Goal: Task Accomplishment & Management: Complete application form

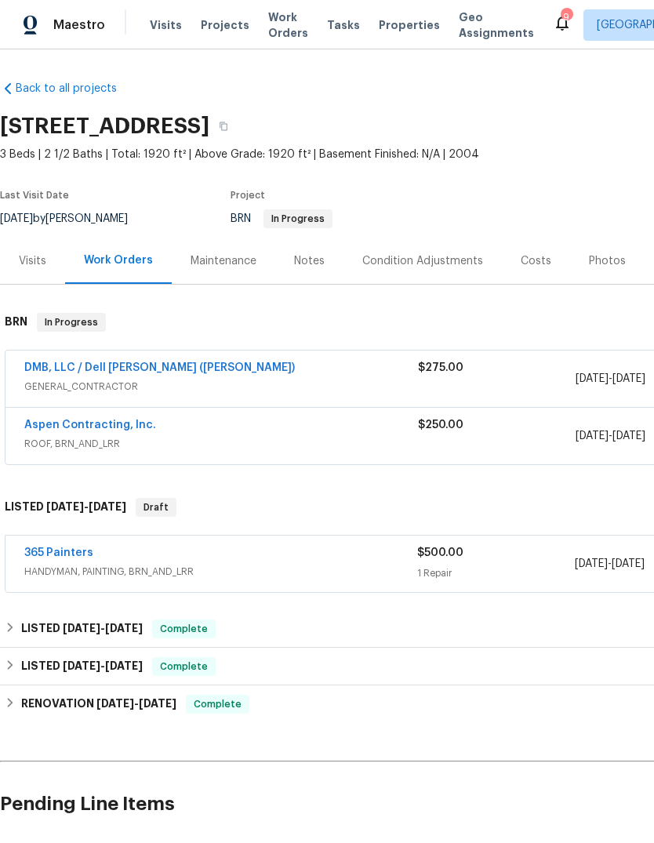
scroll to position [4, 232]
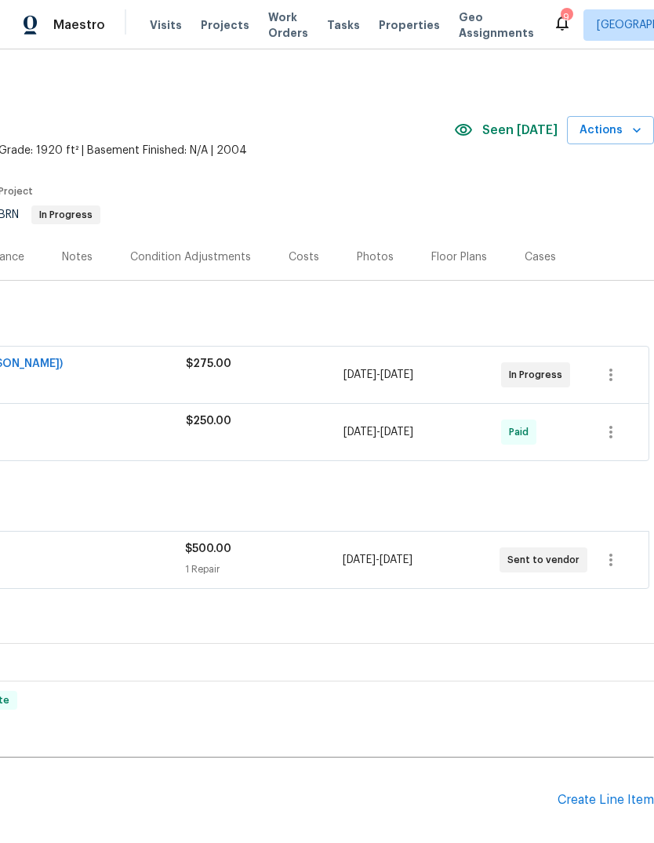
click at [392, 31] on span "Properties" at bounding box center [409, 25] width 61 height 16
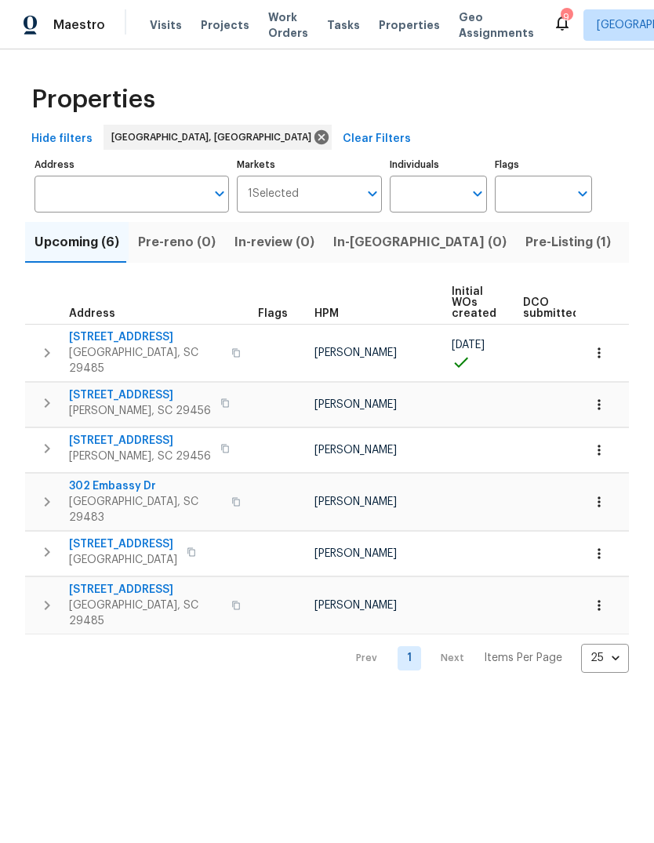
click at [629, 250] on span "Listed (13)" at bounding box center [661, 242] width 64 height 22
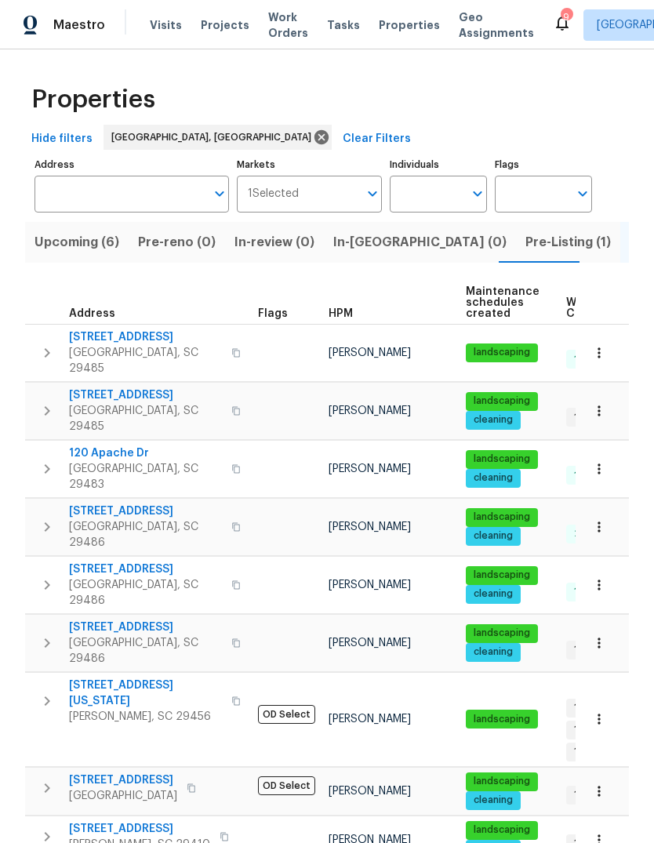
click at [112, 387] on span "105 Gambels Ln" at bounding box center [145, 395] width 153 height 16
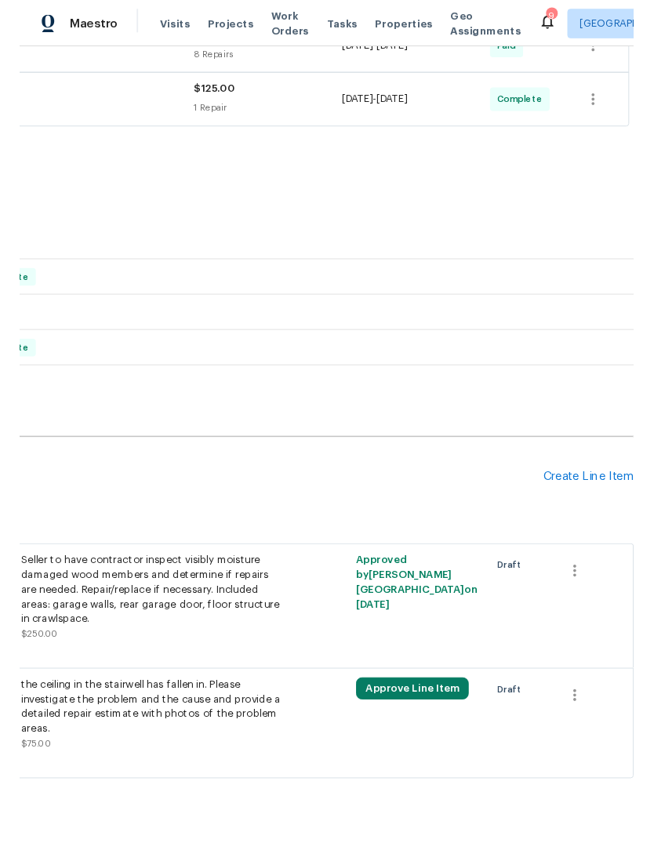
scroll to position [387, 232]
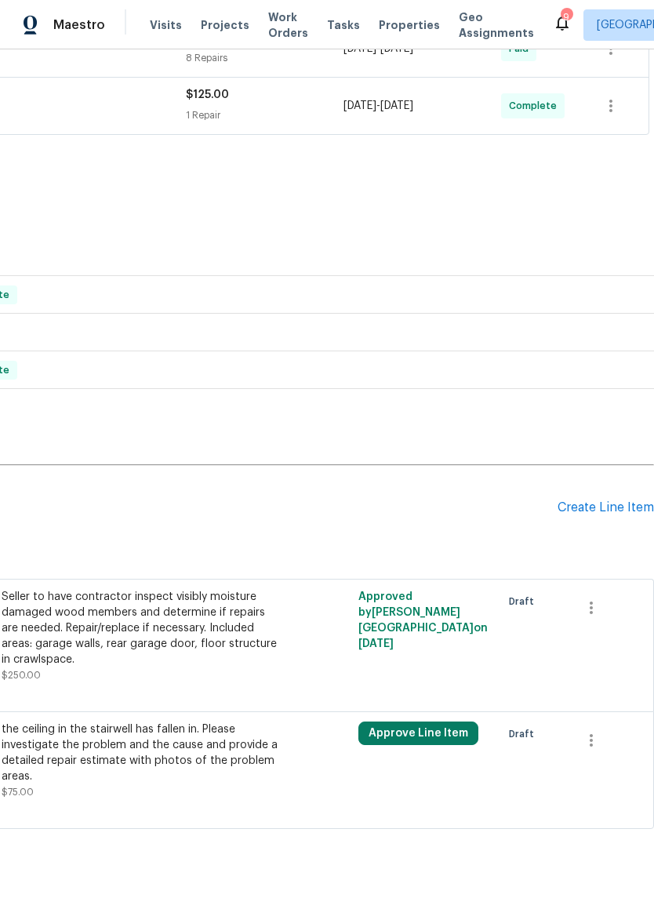
click at [607, 512] on div "Create Line Item" at bounding box center [605, 507] width 96 height 15
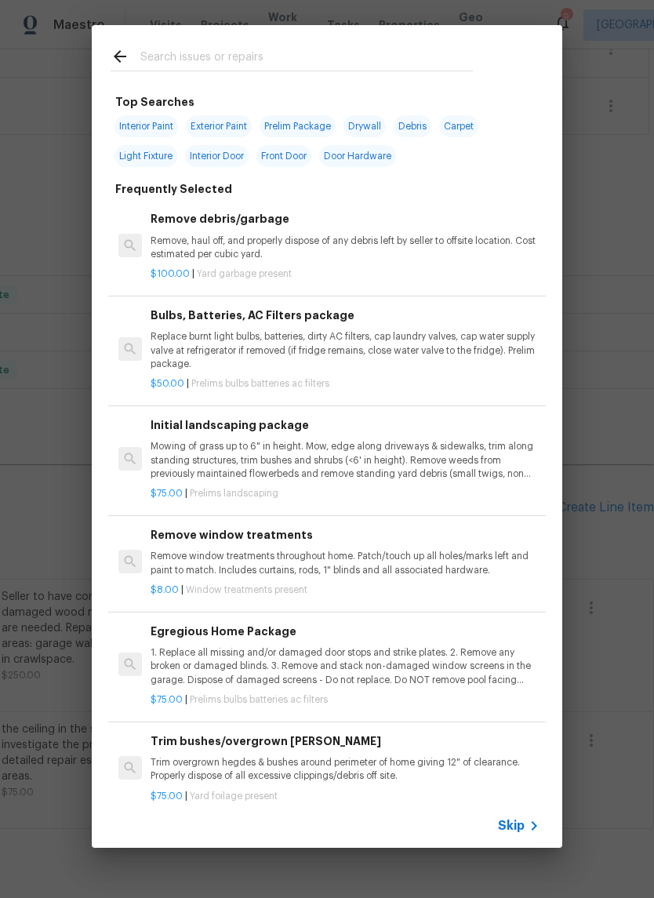
click at [324, 60] on input "text" at bounding box center [306, 59] width 332 height 24
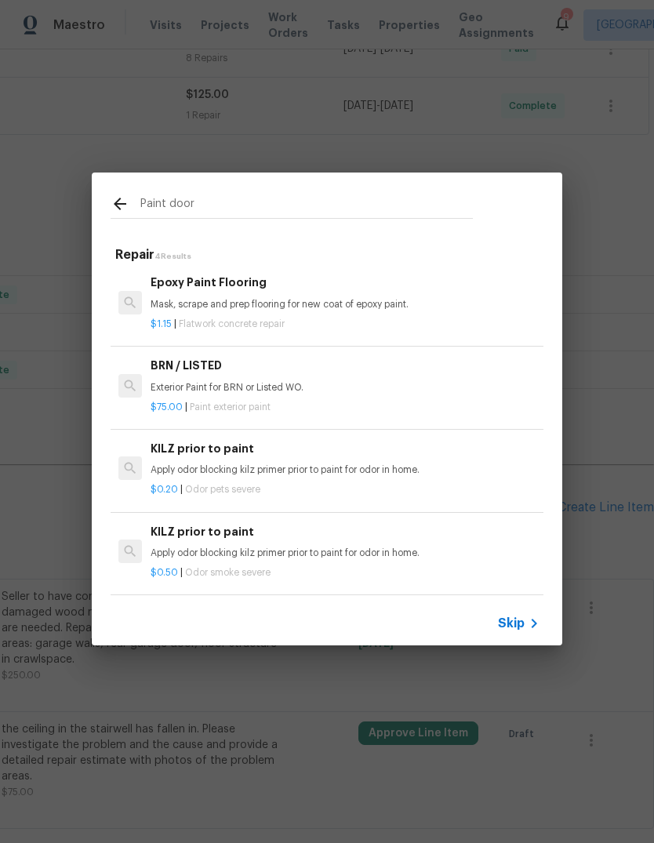
scroll to position [2, 0]
click at [381, 210] on input "Paint door" at bounding box center [306, 206] width 332 height 24
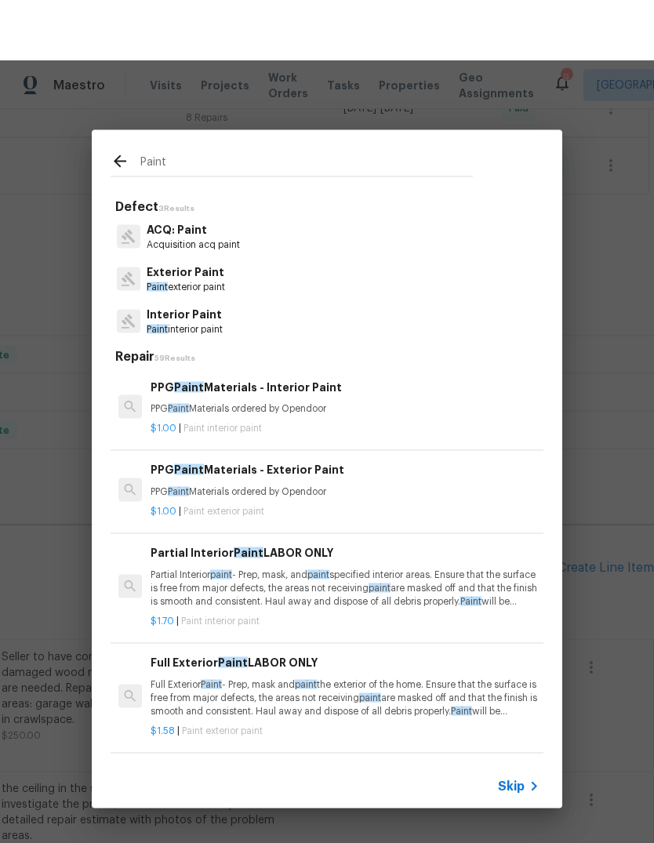
scroll to position [0, 0]
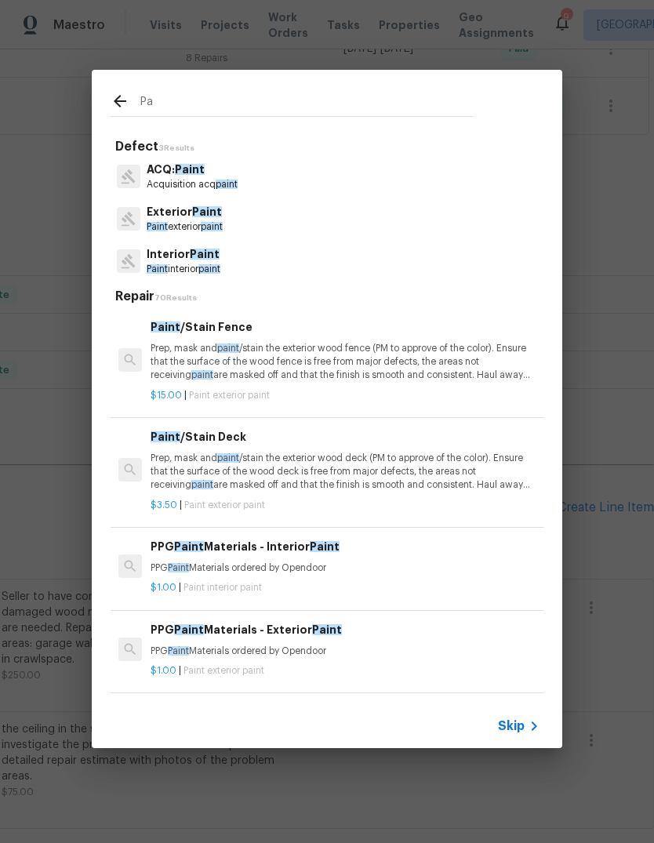
type input "P"
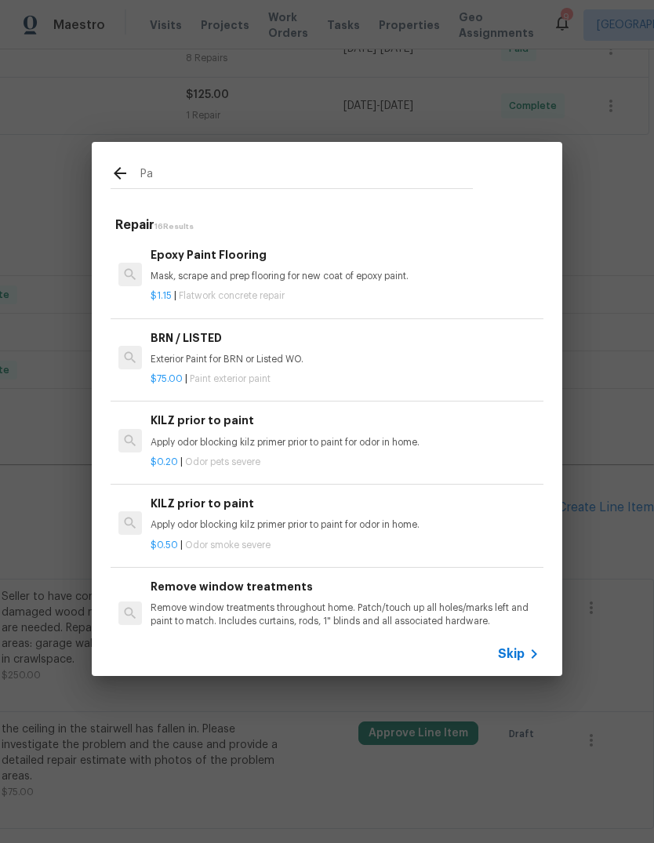
type input "P"
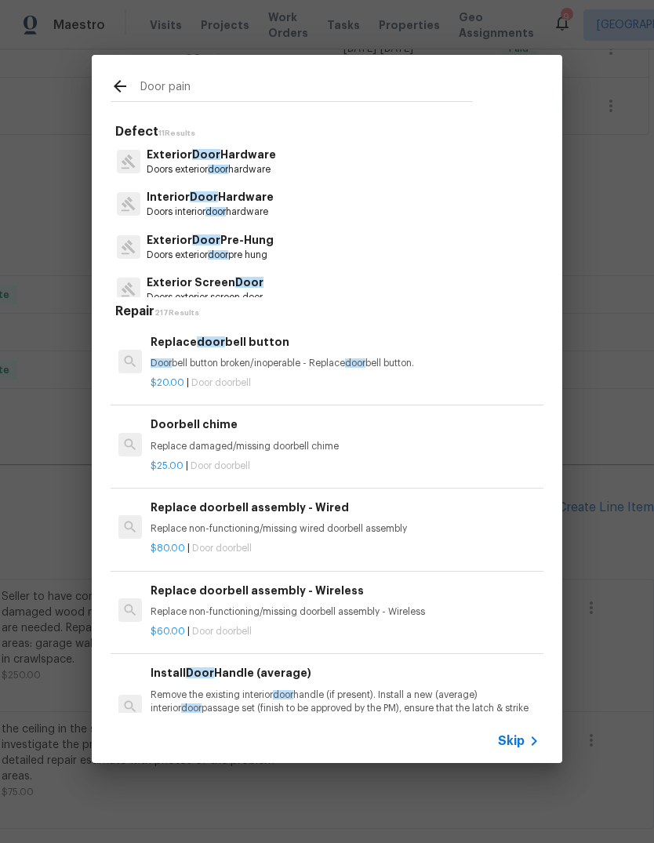
type input "Door paint"
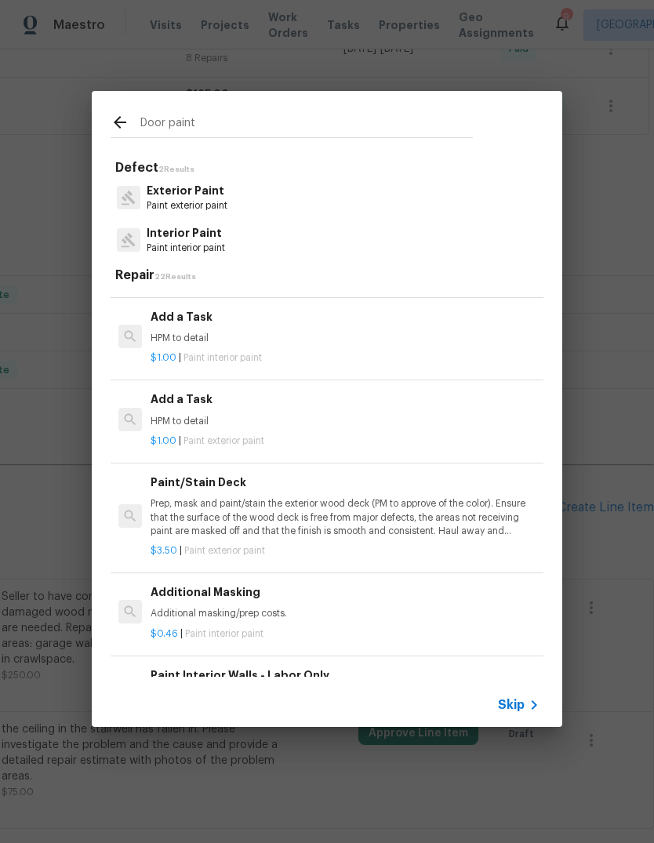
scroll to position [1089, 0]
click at [201, 404] on div "Add a Task HPM to detail" at bounding box center [345, 409] width 389 height 38
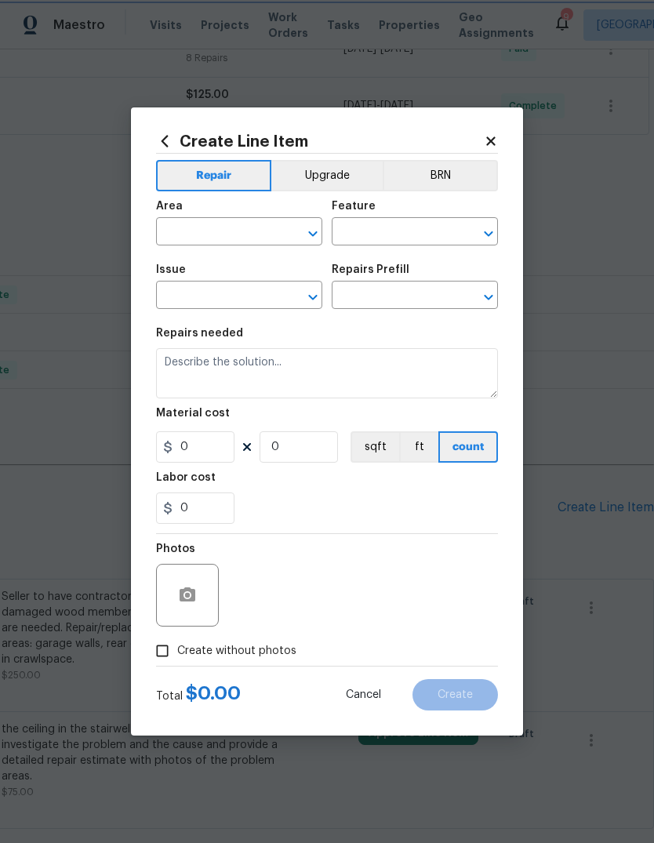
type input "Overall Paint"
type input "Exterior Paint"
type textarea "HPM to detail"
type input "1"
type input "Add a Task $1.00"
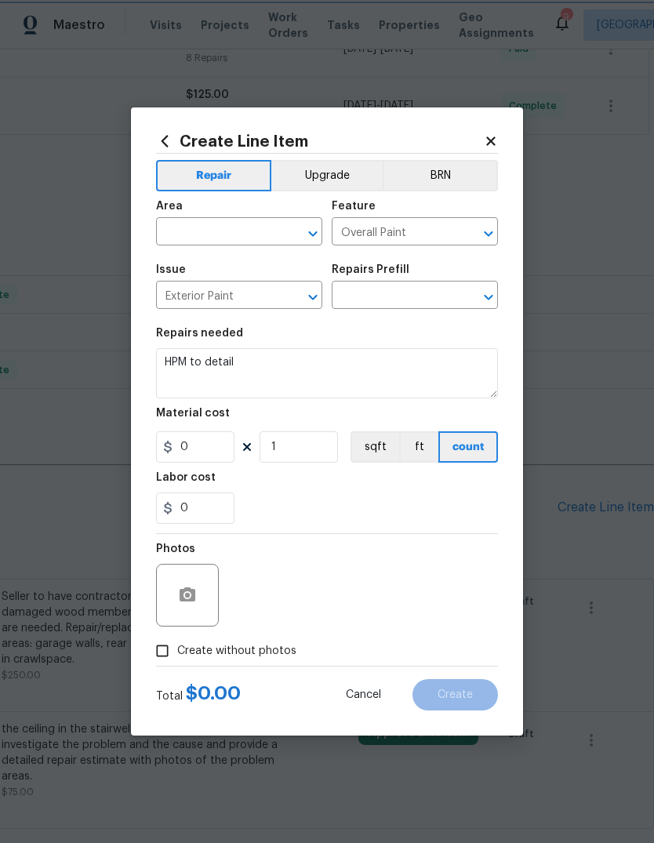
type input "1"
click at [189, 240] on input "text" at bounding box center [217, 233] width 122 height 24
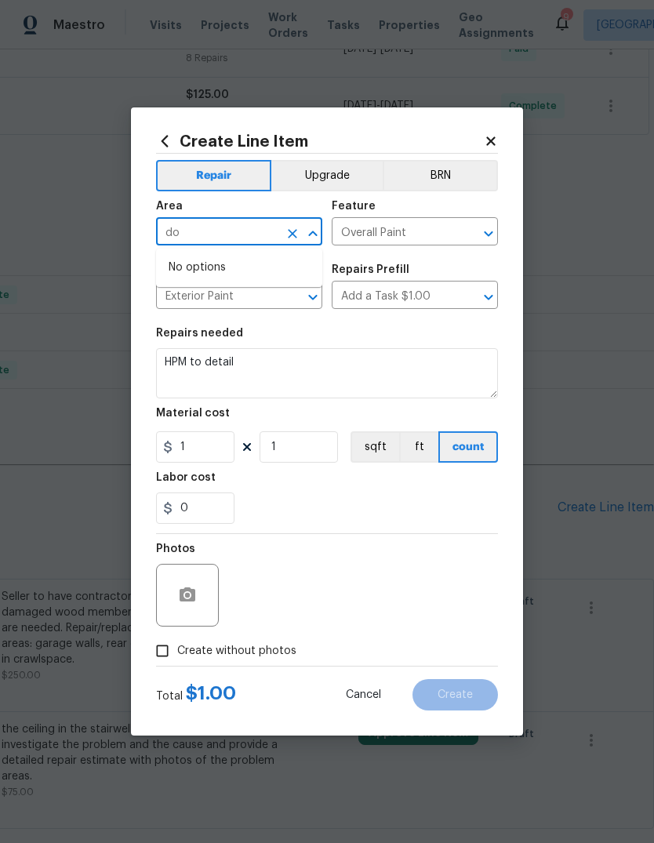
type input "d"
click at [266, 294] on li "Exterior Overall" at bounding box center [239, 294] width 166 height 26
type input "Exterior Overall"
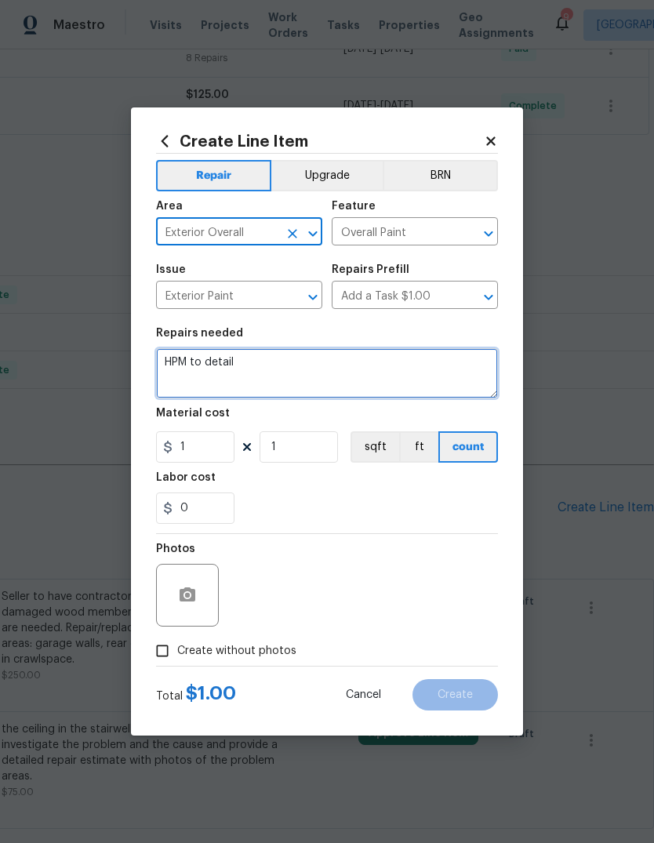
click at [325, 360] on textarea "HPM to detail" at bounding box center [327, 373] width 342 height 50
type textarea "H"
type textarea "F"
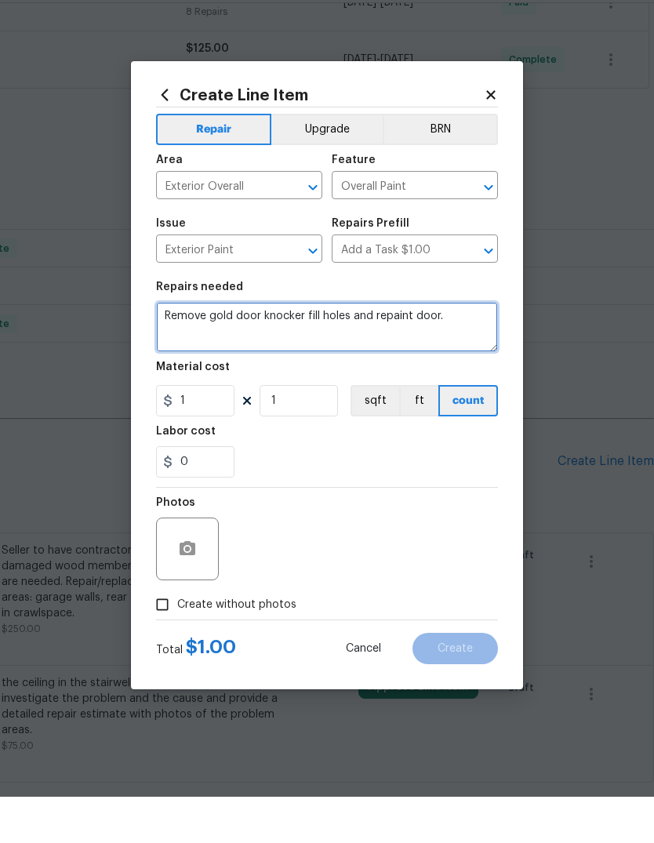
type textarea "Remove gold door knocker fill holes and repaint door."
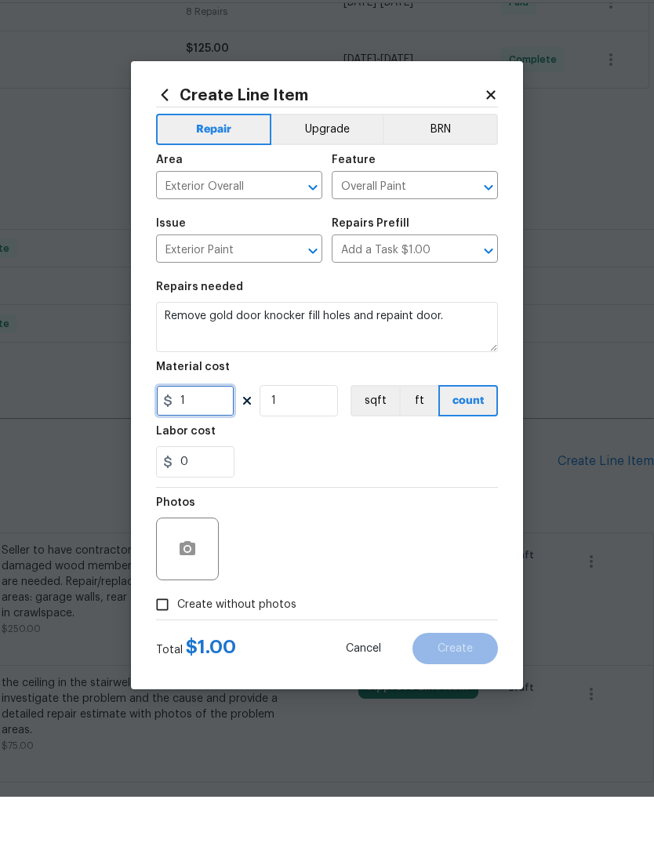
click at [195, 431] on input "1" at bounding box center [195, 446] width 78 height 31
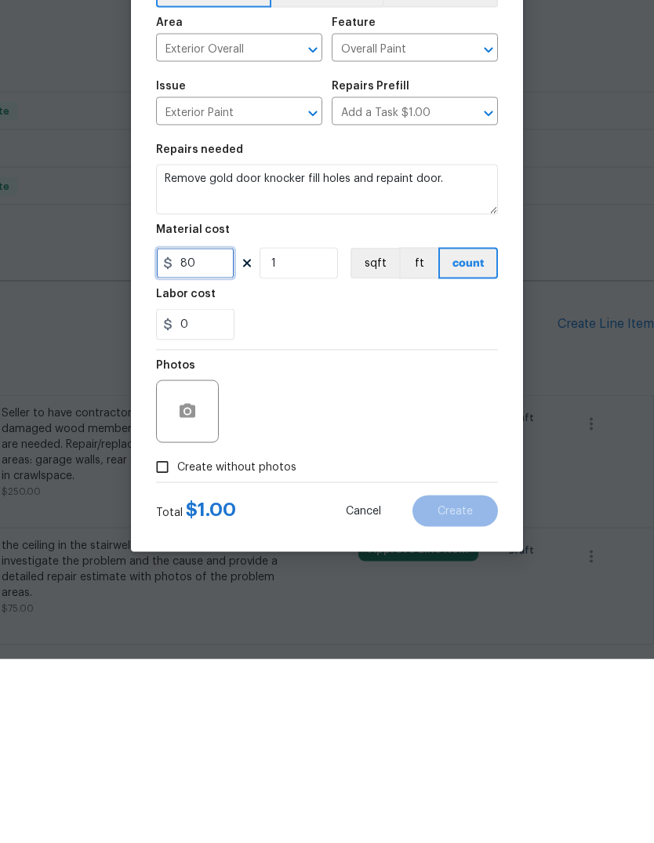
type input "80"
click at [200, 576] on button "button" at bounding box center [188, 595] width 38 height 38
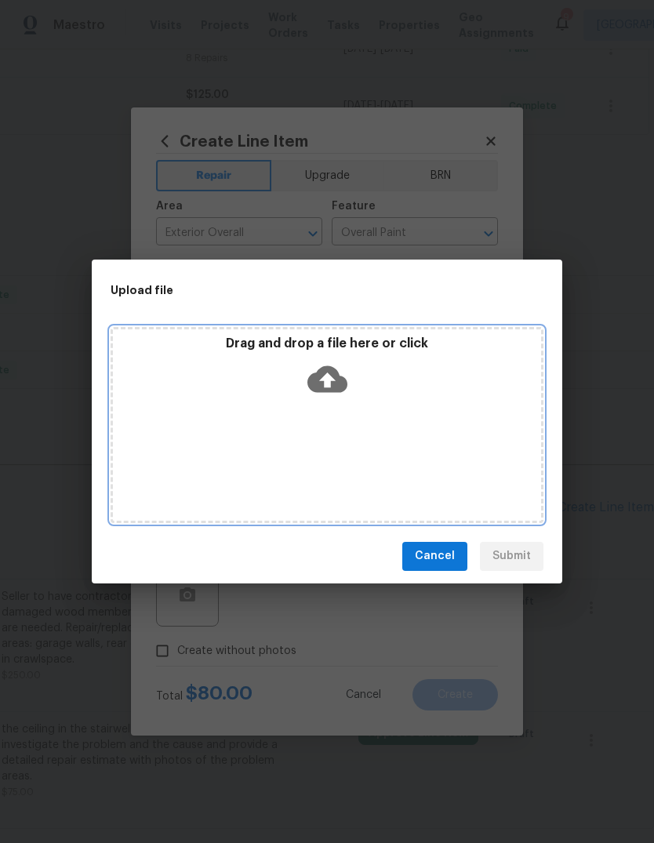
click at [354, 425] on div "Drag and drop a file here or click" at bounding box center [327, 425] width 433 height 196
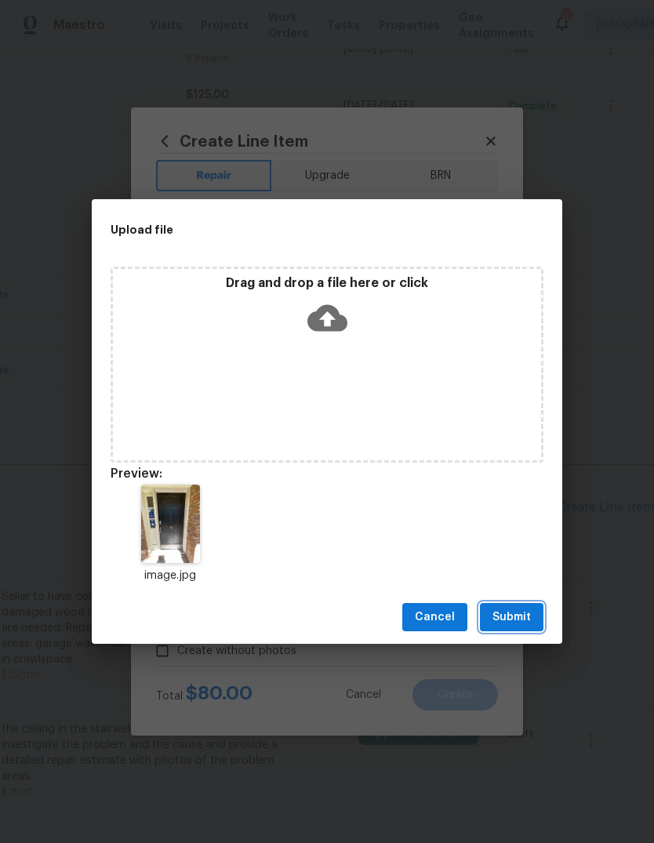
click at [526, 621] on span "Submit" at bounding box center [511, 618] width 38 height 20
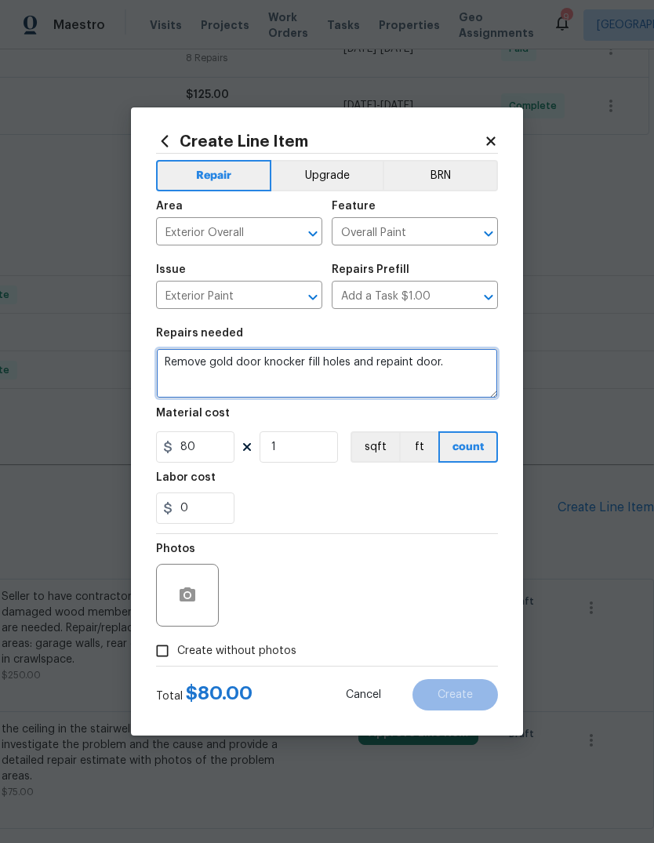
click at [298, 357] on textarea "Remove gold door knocker fill holes and repaint door." at bounding box center [327, 373] width 342 height 50
click at [309, 362] on textarea "Remove gold door knocker fill holes and repaint door." at bounding box center [327, 373] width 342 height 50
type textarea "Remove gold door knocker from front door fill holes and repaint door."
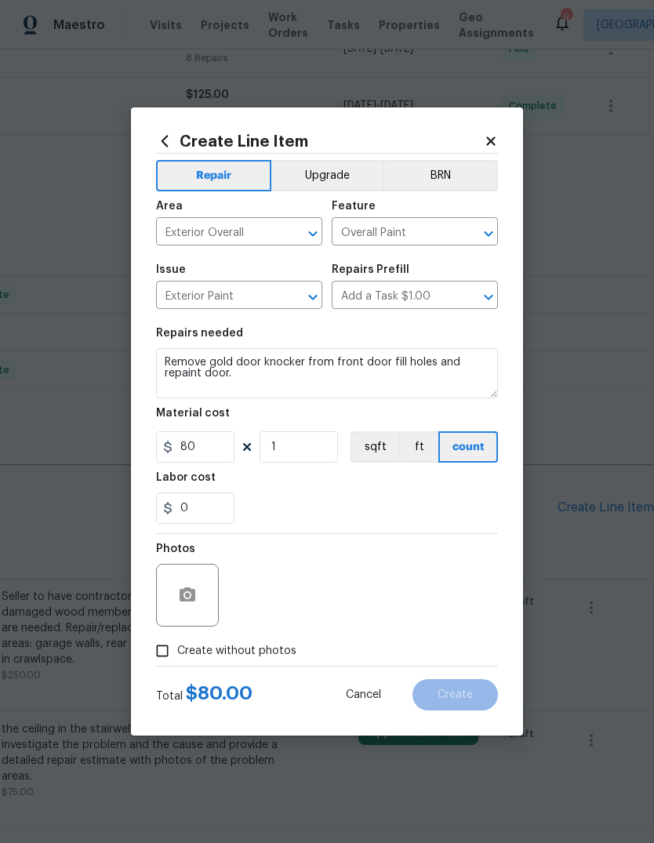
click at [368, 495] on div "0" at bounding box center [327, 507] width 342 height 31
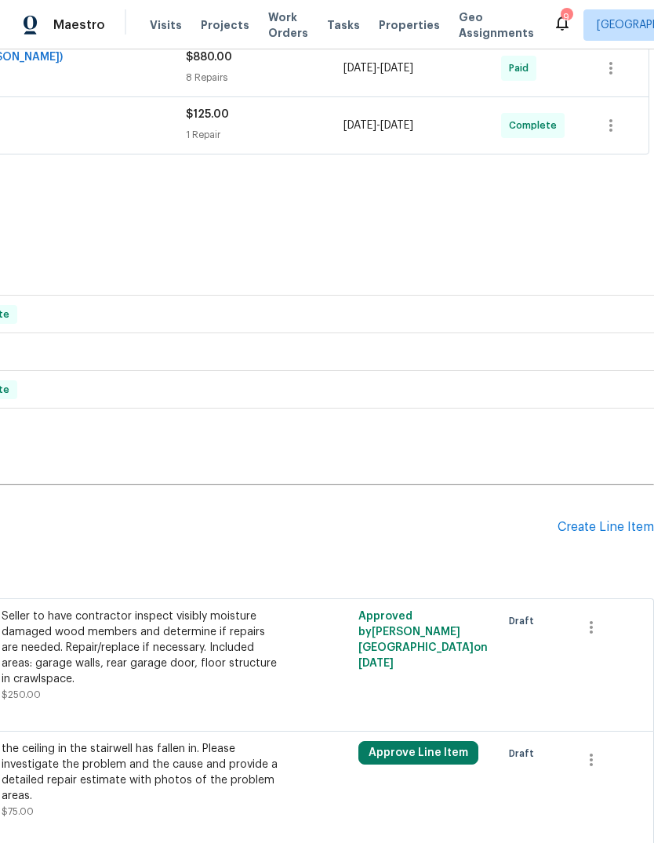
scroll to position [404, 232]
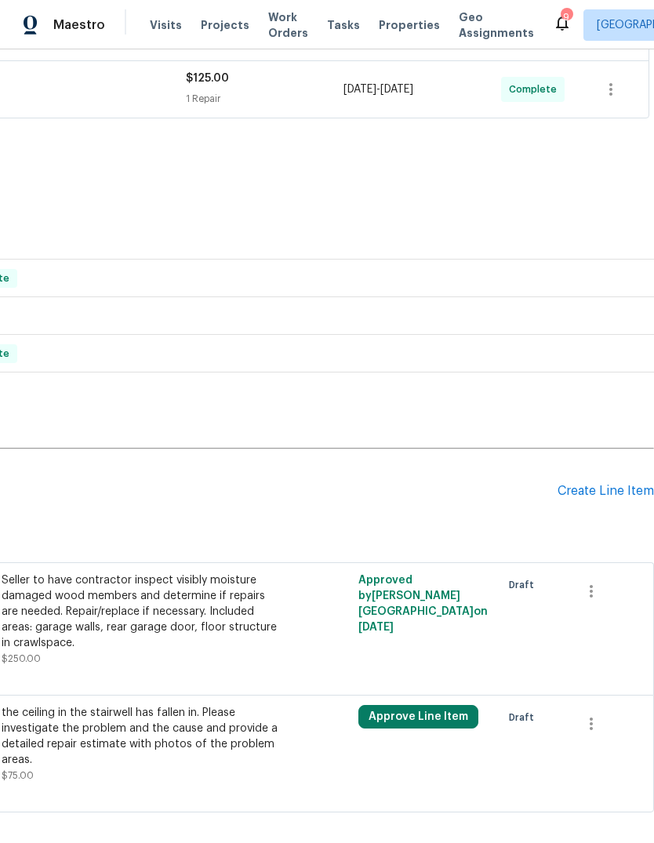
click at [592, 484] on div "Create Line Item" at bounding box center [605, 491] width 96 height 15
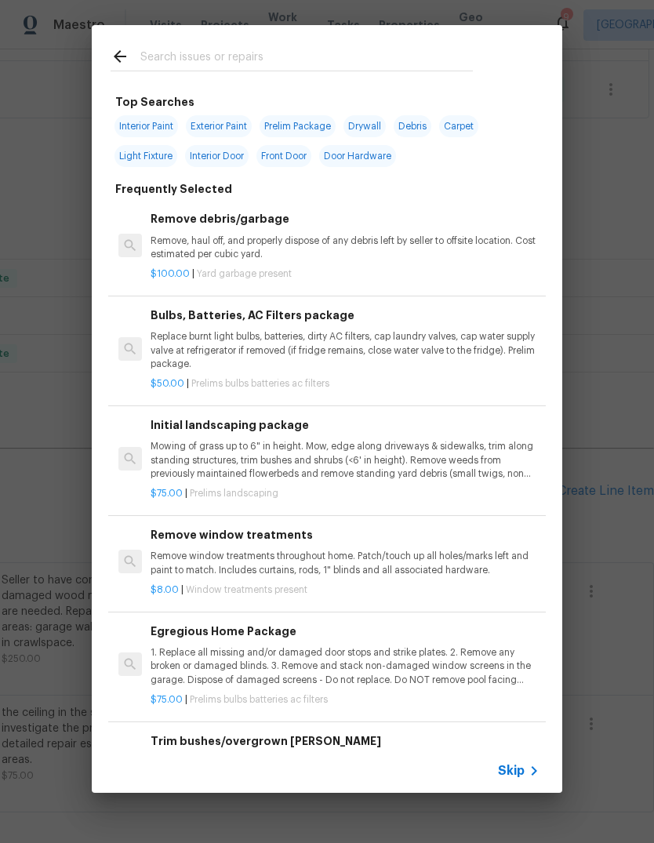
click at [347, 49] on input "text" at bounding box center [306, 59] width 332 height 24
type input "Paint"
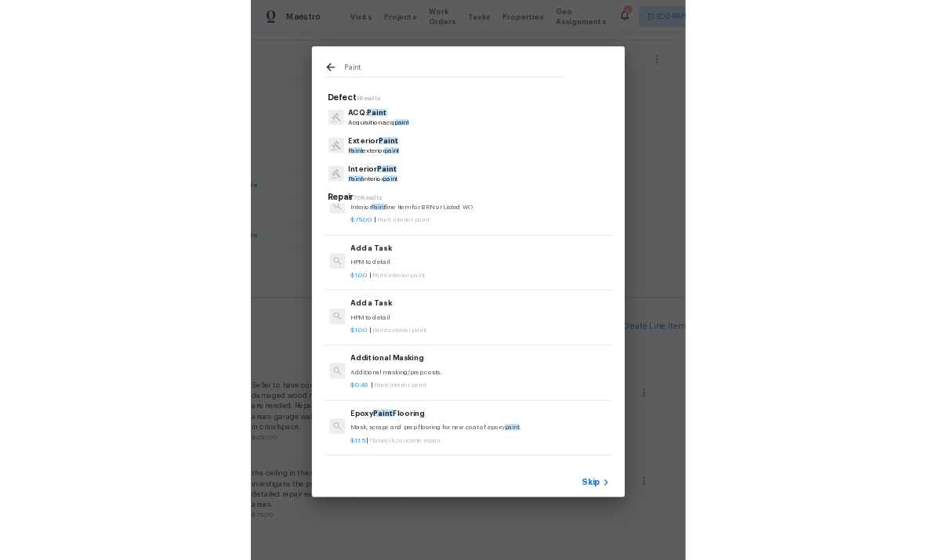
scroll to position [1605, 0]
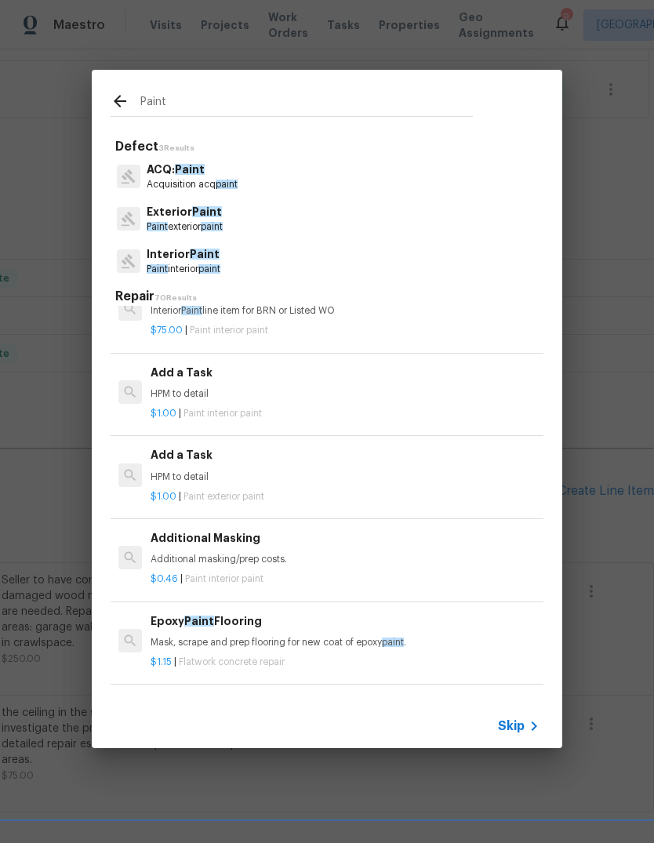
click at [241, 484] on div "$1.00 | Paint exterior paint" at bounding box center [345, 494] width 389 height 20
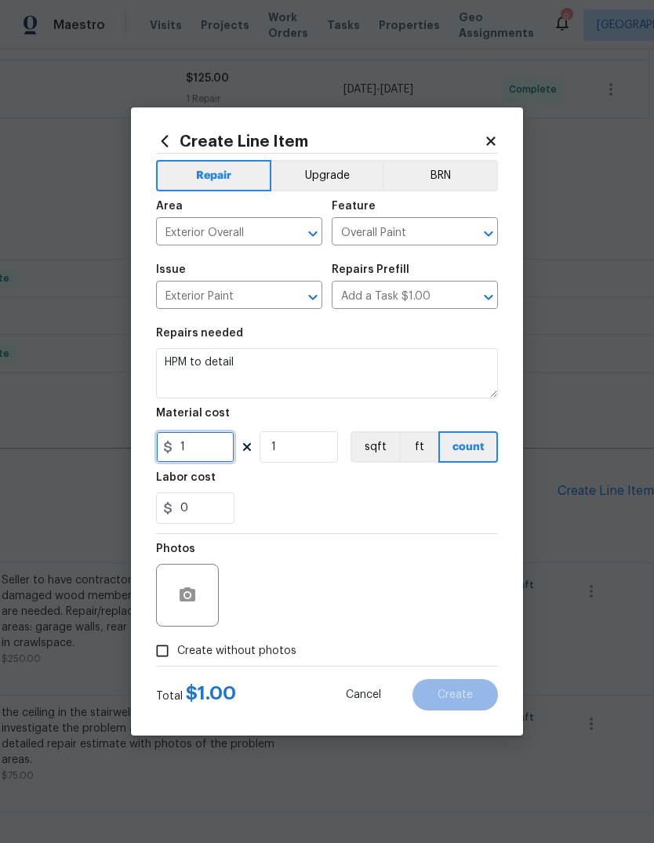
click at [222, 462] on input "1" at bounding box center [195, 446] width 78 height 31
type input "80"
click at [391, 386] on textarea "HPM to detail" at bounding box center [327, 373] width 342 height 50
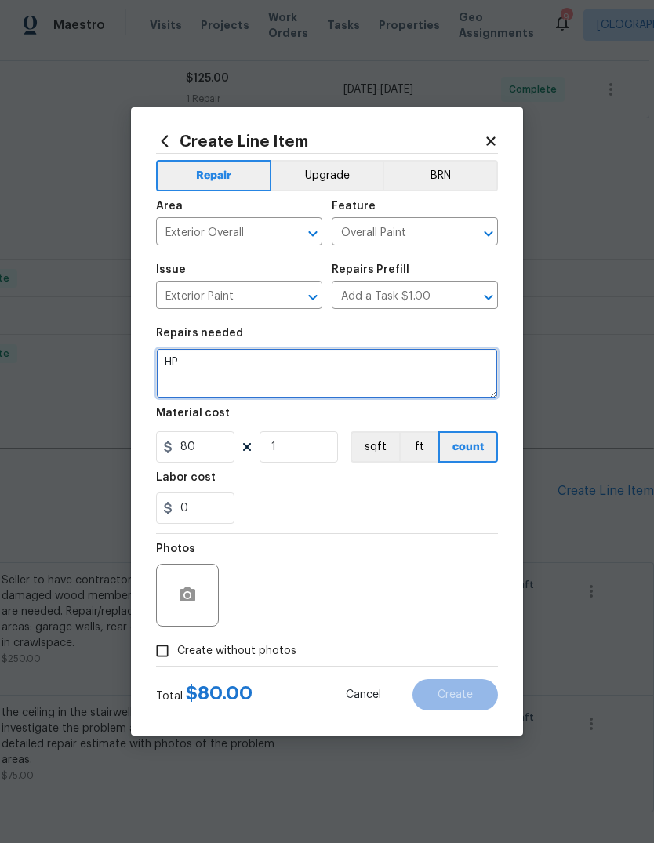
type textarea "H"
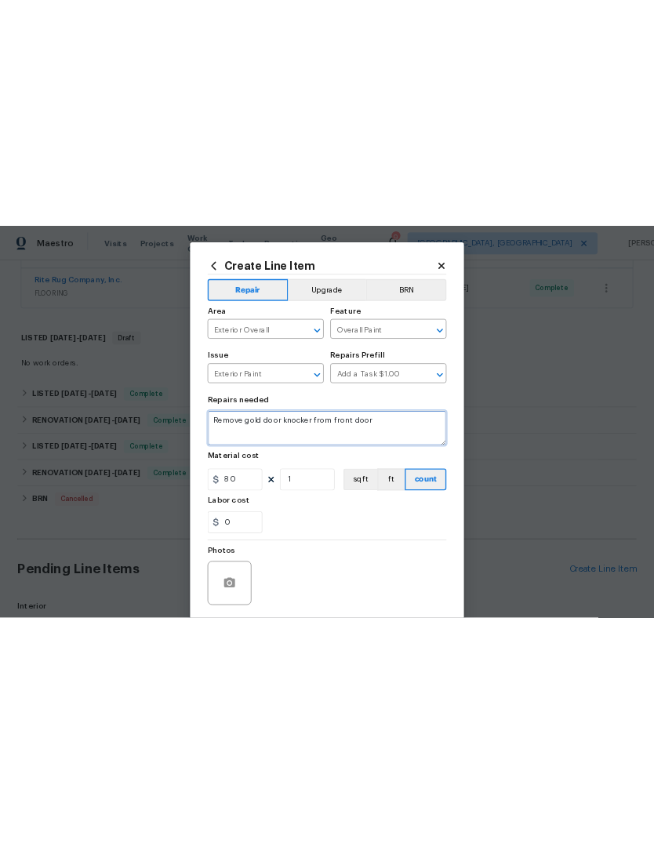
scroll to position [0, 0]
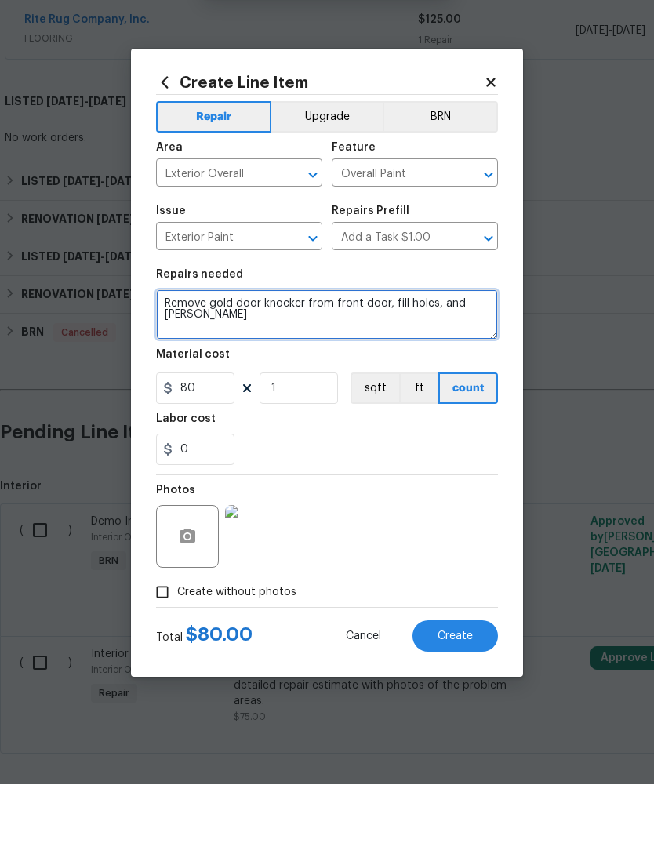
type textarea "Remove gold door knocker from front door, fill holes, and [PERSON_NAME]"
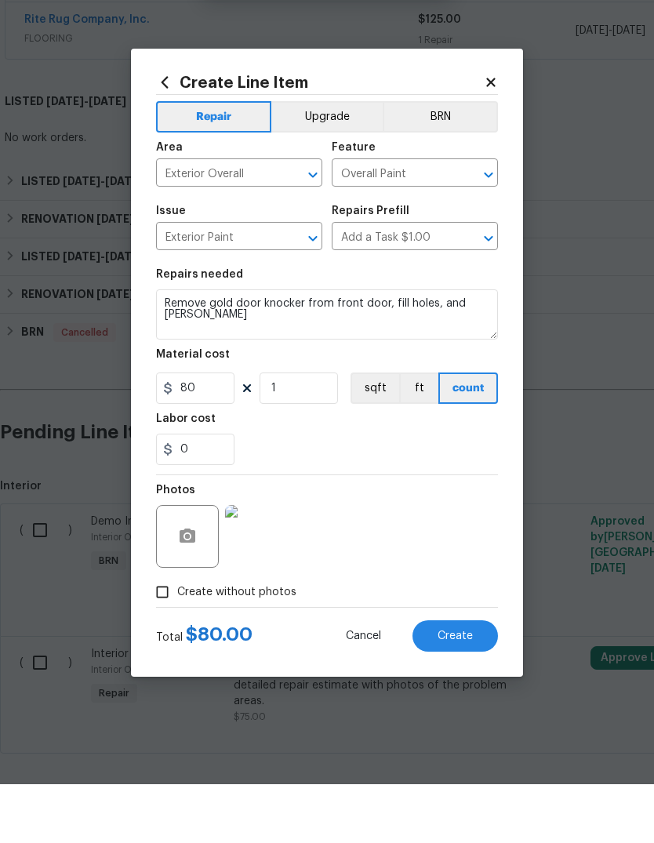
click at [452, 534] on div "Photos" at bounding box center [327, 585] width 342 height 102
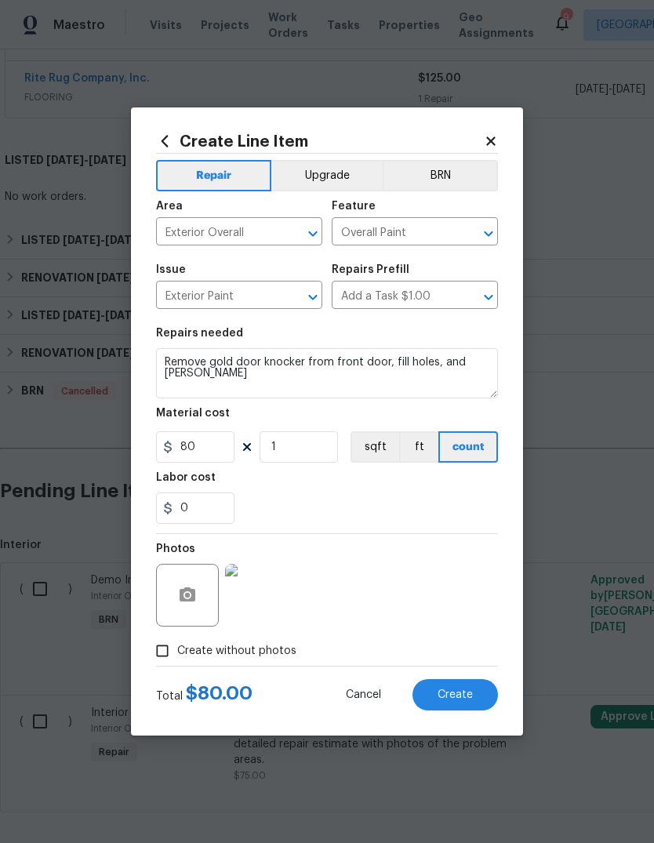
click at [459, 693] on span "Create" at bounding box center [454, 695] width 35 height 12
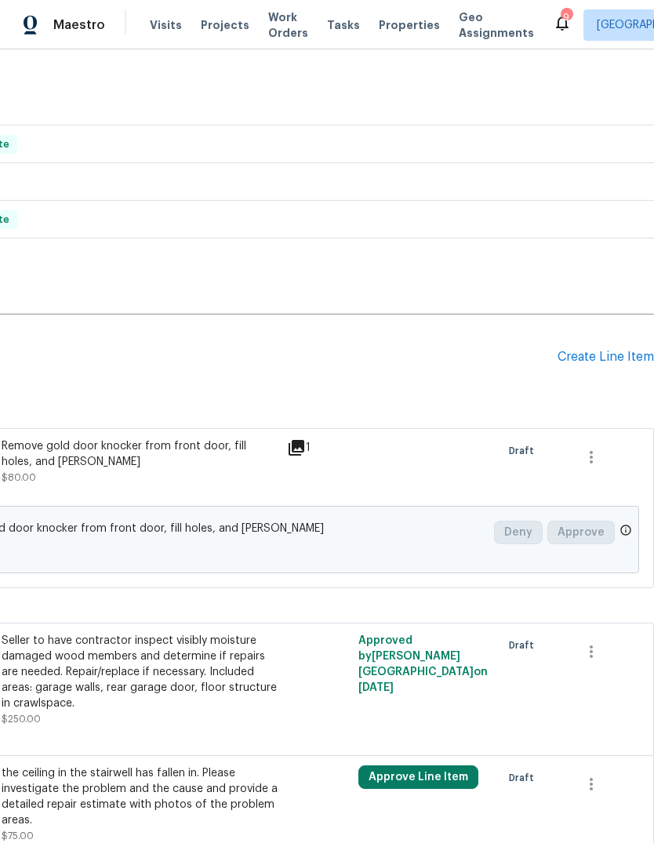
scroll to position [538, 232]
click at [591, 350] on div "Create Line Item" at bounding box center [605, 357] width 96 height 15
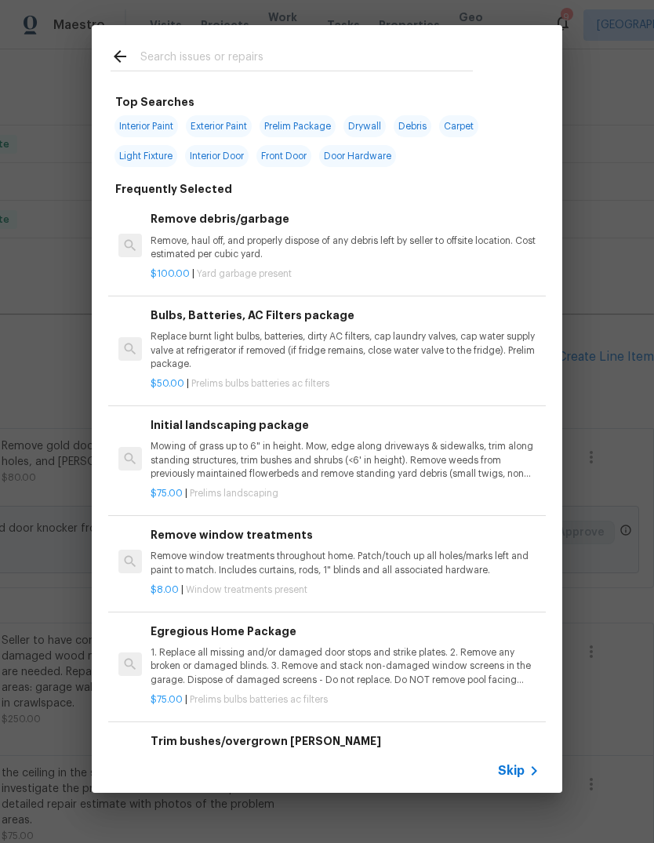
click at [390, 60] on input "text" at bounding box center [306, 59] width 332 height 24
type input "Mirror"
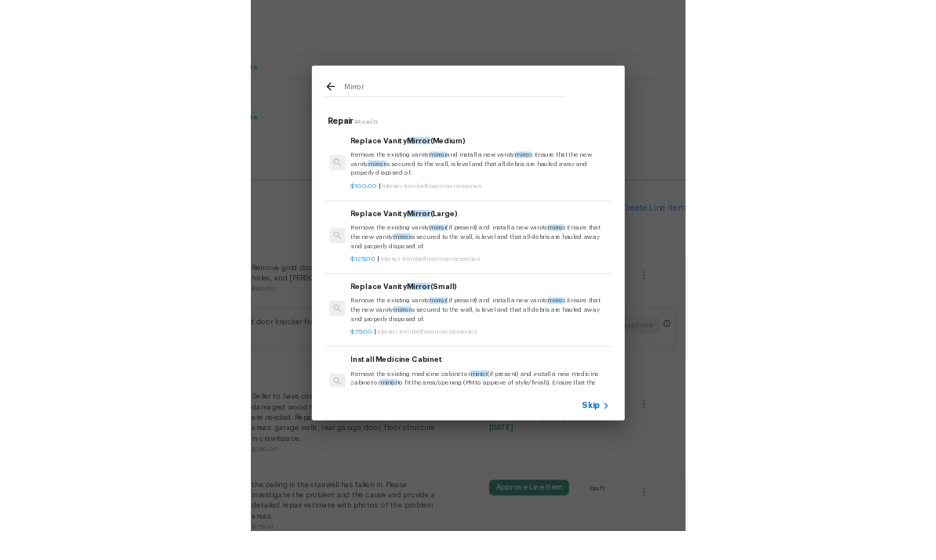
scroll to position [0, 0]
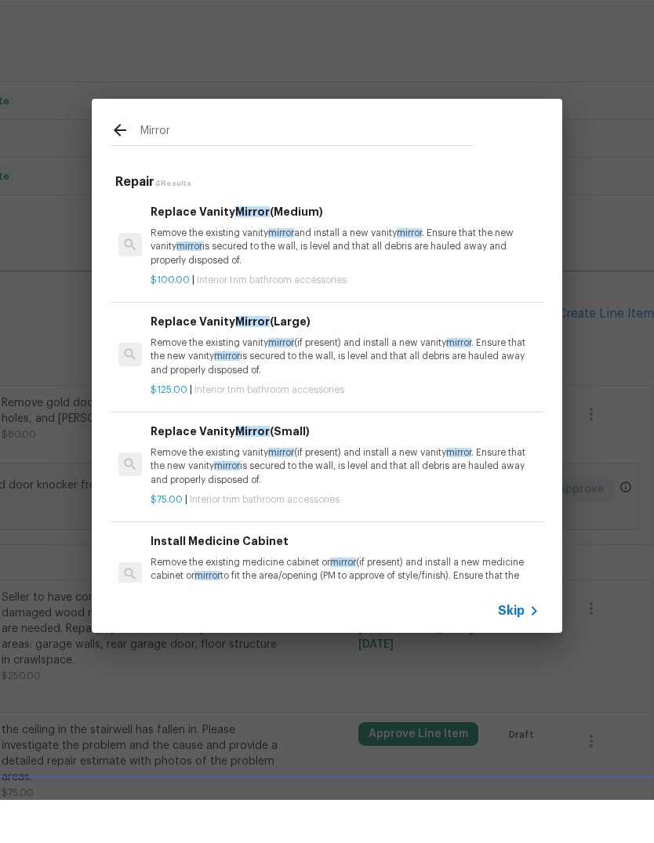
click at [432, 270] on p "Remove the existing vanity mirror and install a new vanity mirror . Ensure that…" at bounding box center [345, 290] width 389 height 40
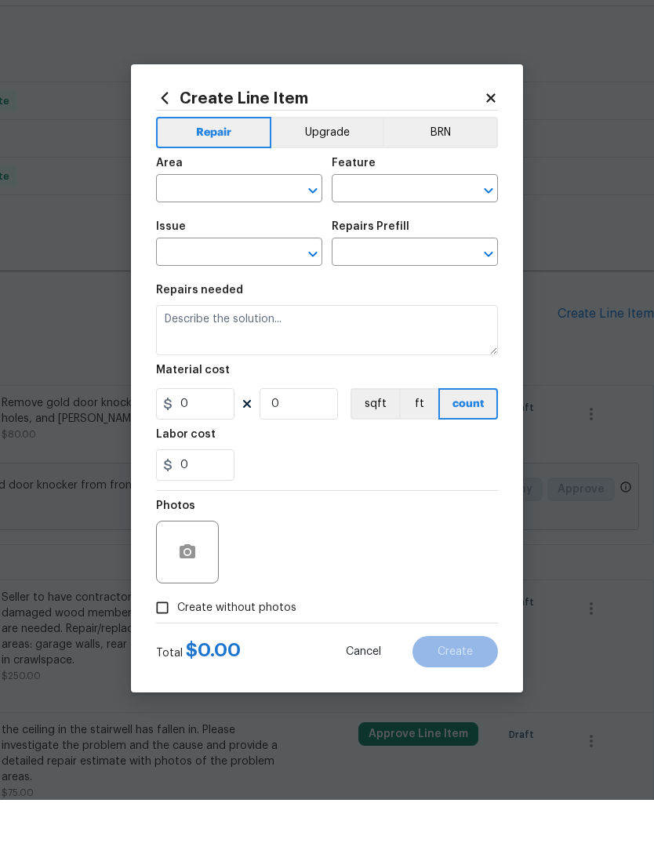
type input "Interior Trim"
type input "Bathroom Accesories"
type textarea "Remove the existing vanity mirror and install a new vanity mirror. Ensure that …"
type input "1"
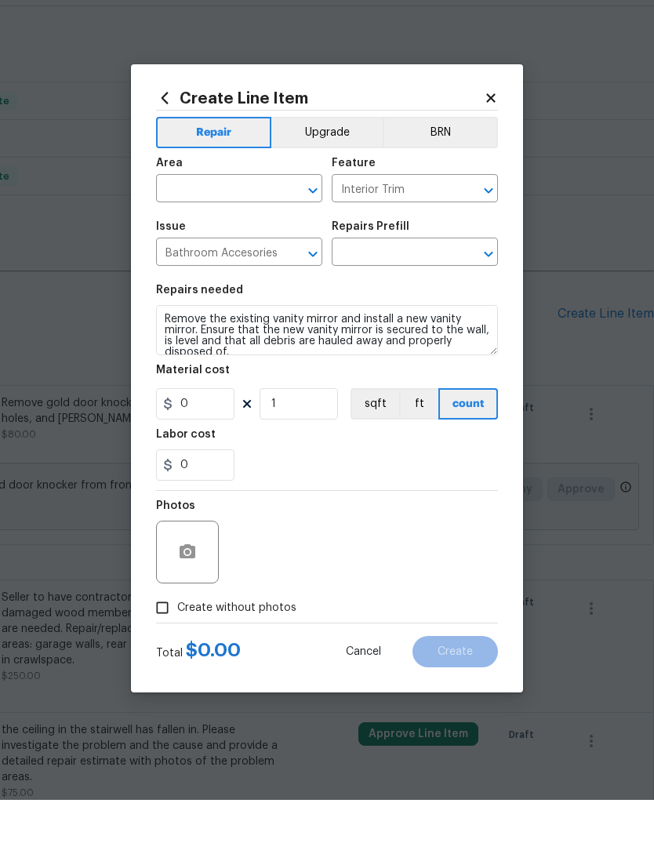
type input "Replace Vanity Mirror (Medium) $100.00"
type input "100"
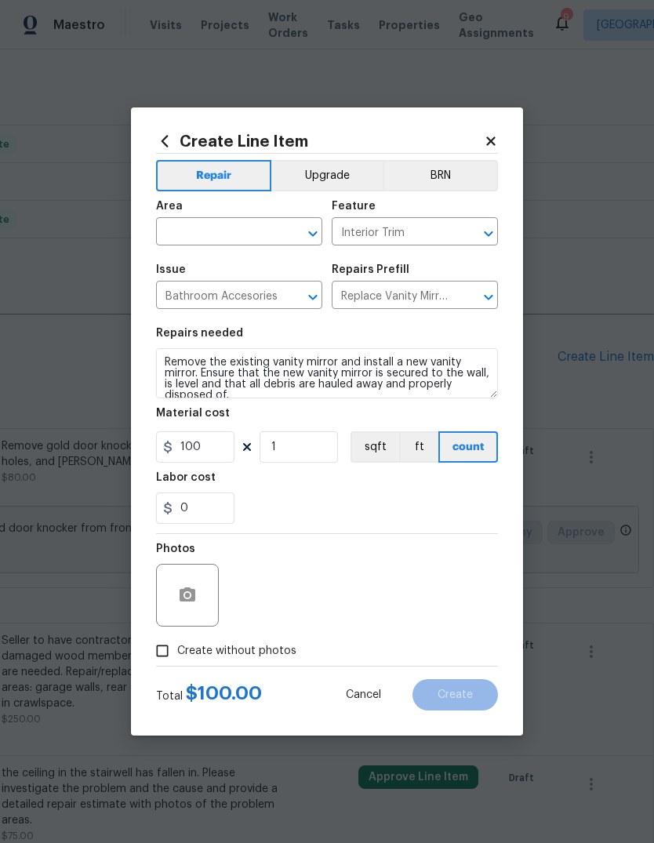
click at [231, 236] on input "text" at bounding box center [217, 233] width 122 height 24
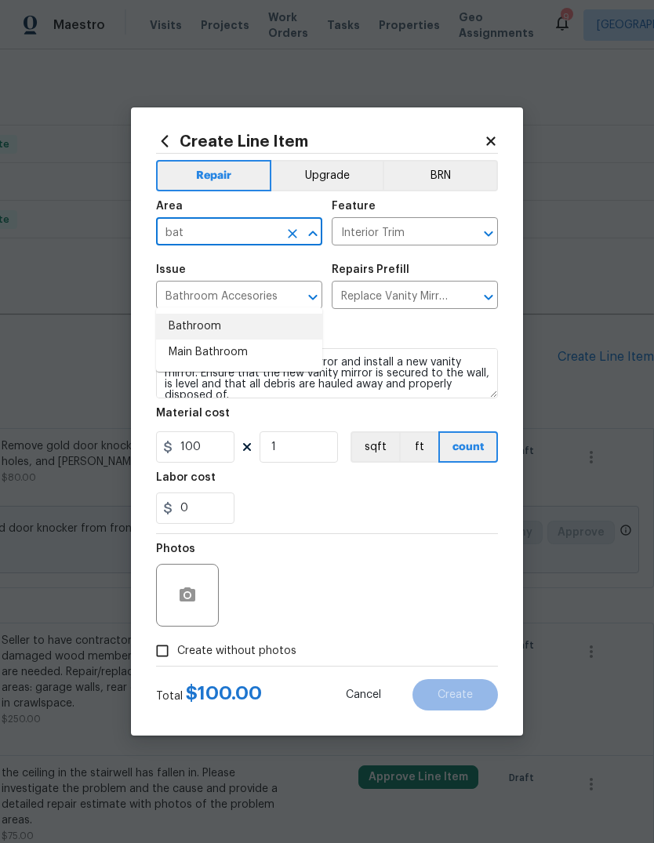
click at [229, 314] on li "Bathroom" at bounding box center [239, 327] width 166 height 26
type input "Bathroom"
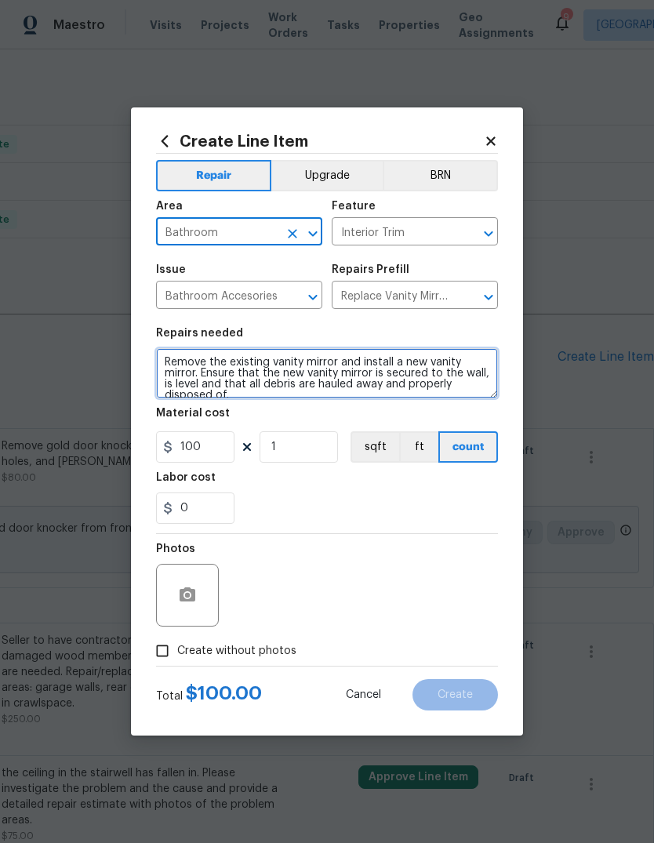
click at [259, 379] on textarea "Remove the existing vanity mirror and install a new vanity mirror. Ensure that …" at bounding box center [327, 373] width 342 height 50
click at [259, 378] on textarea "Remove the existing vanity mirror and install a new vanity mirror. Ensure that …" at bounding box center [327, 373] width 342 height 50
click at [274, 381] on textarea "Remove the existing vanity mirror and install a new vanity mirror. Ensure that …" at bounding box center [327, 373] width 342 height 50
click at [221, 376] on textarea "Remove the existing vanity mirror and install a new vanity mirror. Ensure that …" at bounding box center [327, 373] width 342 height 50
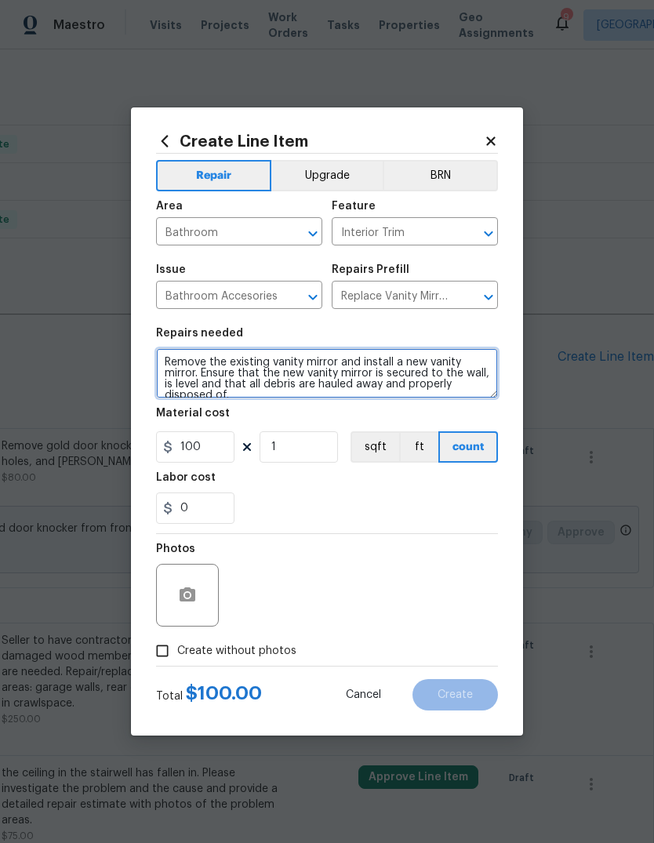
click at [220, 376] on textarea "Remove the existing vanity mirror and install a new vanity mirror. Ensure that …" at bounding box center [327, 373] width 342 height 50
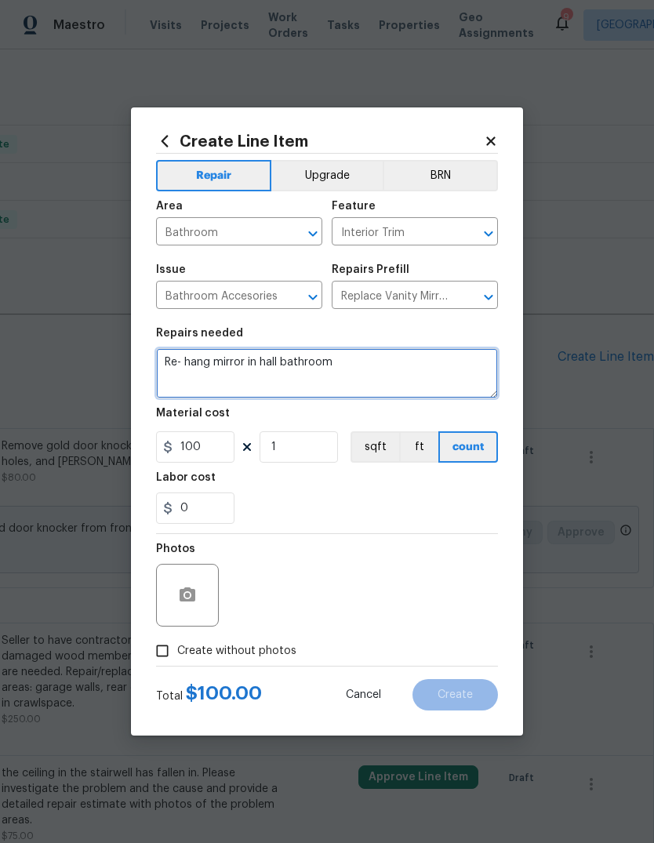
type textarea "Re- hang mirror in hall bathroom"
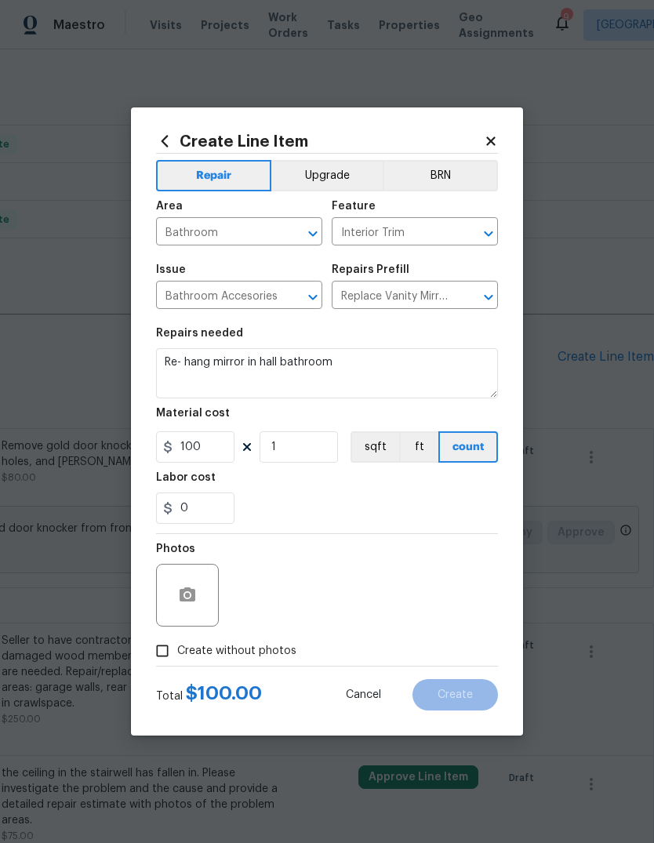
click at [459, 483] on div "Labor cost" at bounding box center [327, 482] width 342 height 20
click at [224, 437] on input "100" at bounding box center [195, 446] width 78 height 31
click at [218, 452] on input "100" at bounding box center [195, 446] width 78 height 31
type input "25"
click at [348, 495] on div "0" at bounding box center [327, 507] width 342 height 31
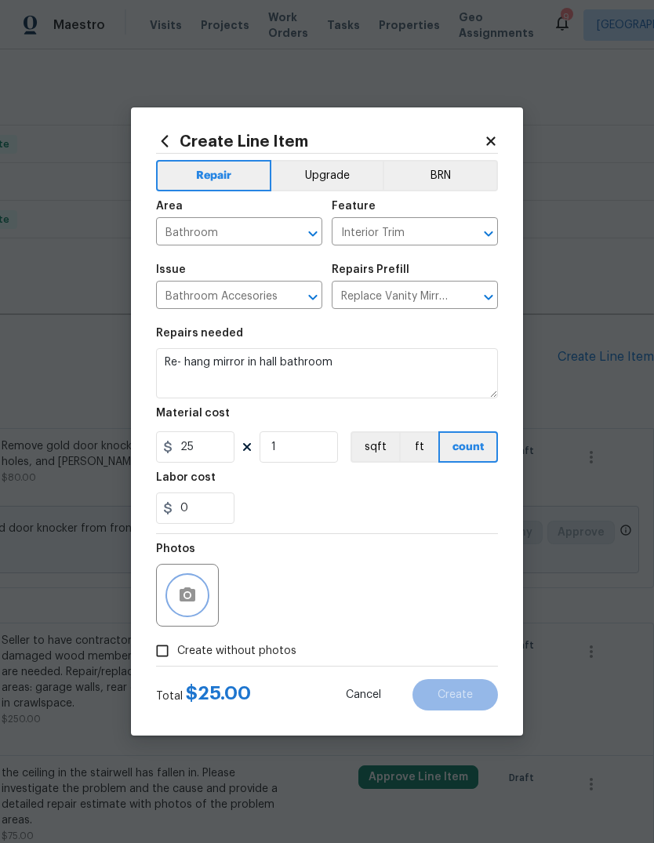
click at [194, 604] on icon "button" at bounding box center [187, 595] width 19 height 19
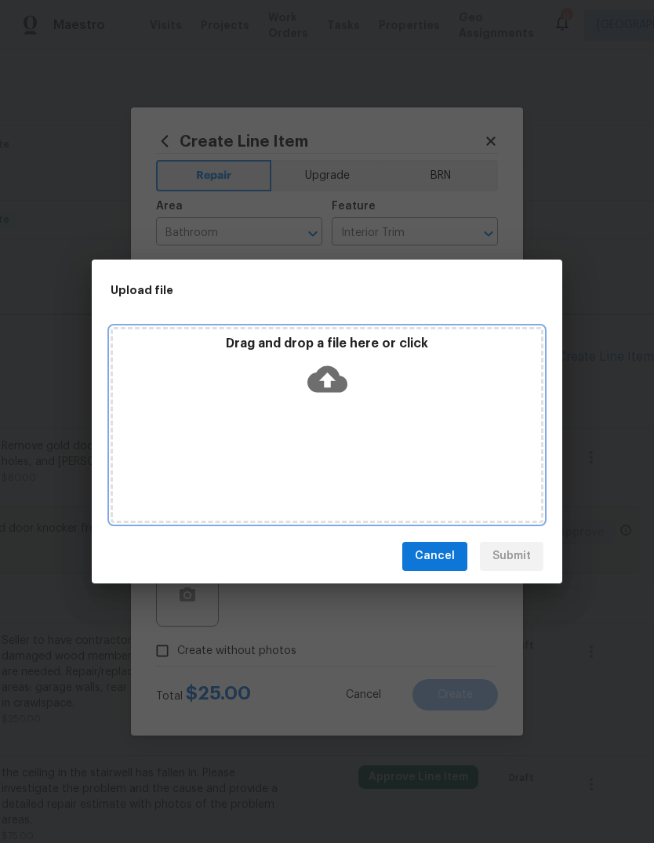
click at [342, 433] on div "Drag and drop a file here or click" at bounding box center [327, 425] width 433 height 196
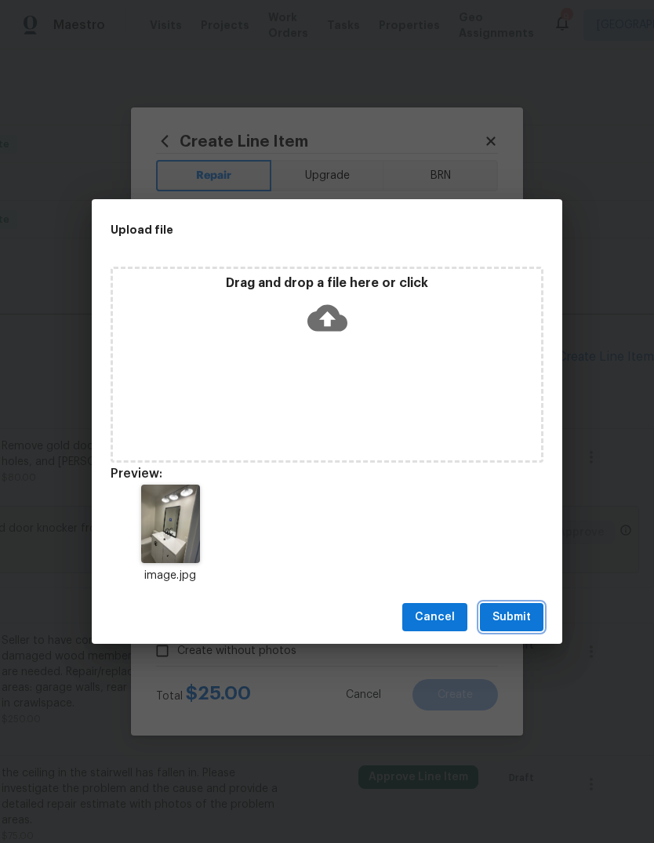
click at [525, 615] on span "Submit" at bounding box center [511, 618] width 38 height 20
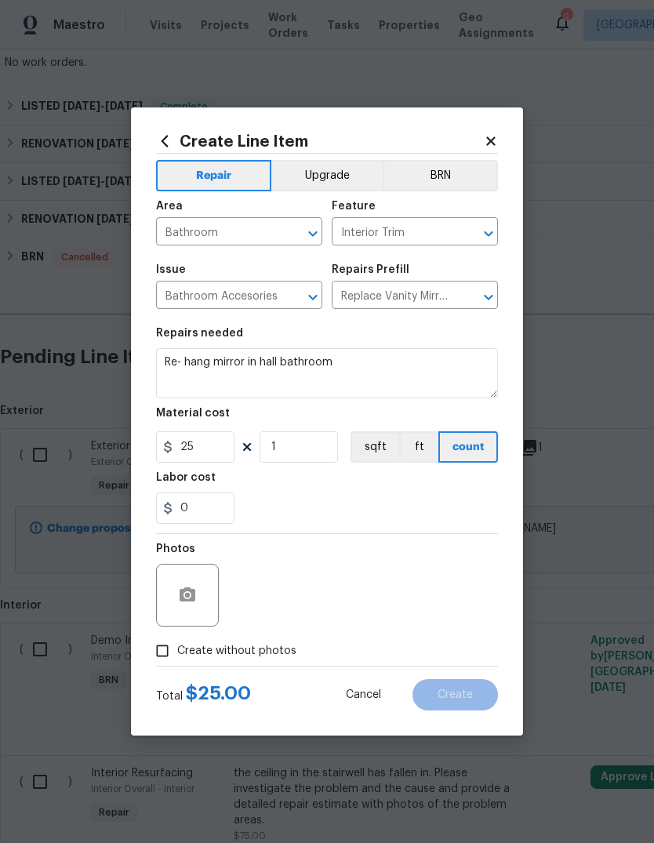
click at [429, 589] on div "Photos" at bounding box center [327, 585] width 342 height 102
click at [357, 586] on div "Photos" at bounding box center [327, 585] width 342 height 102
click at [435, 605] on div "Photos" at bounding box center [327, 585] width 342 height 102
click at [248, 656] on span "Create without photos" at bounding box center [236, 651] width 119 height 16
click at [177, 656] on input "Create without photos" at bounding box center [162, 651] width 30 height 30
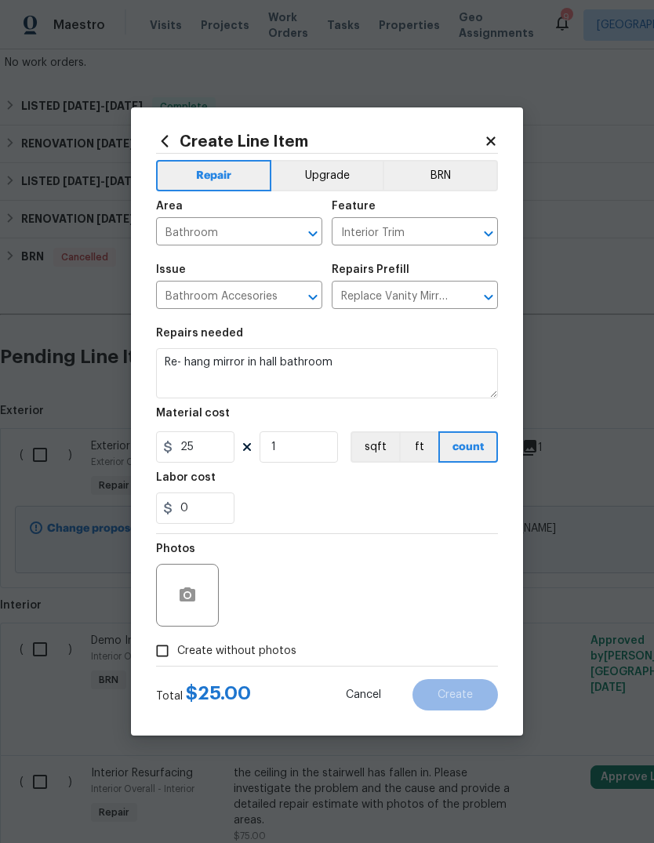
checkbox input "true"
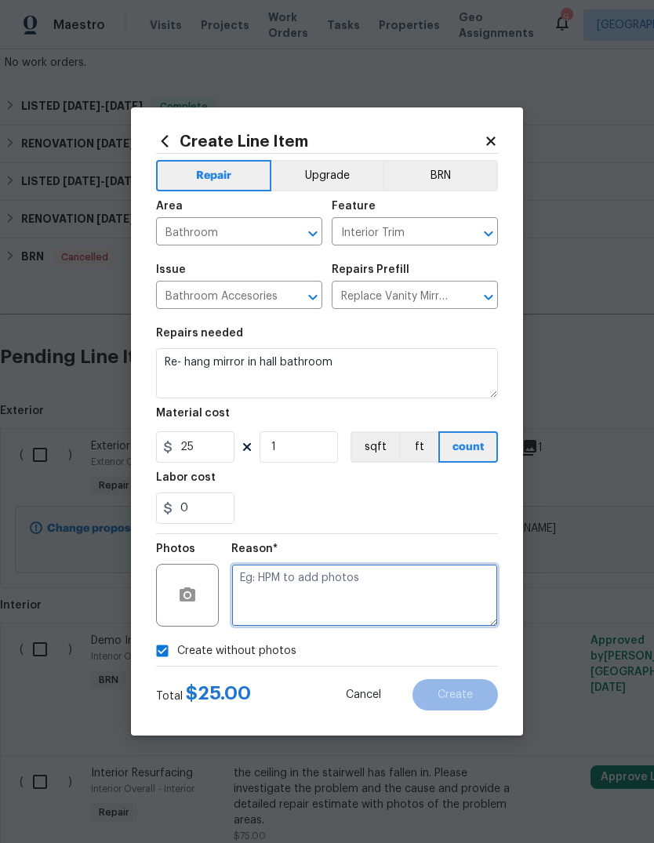
click at [386, 594] on textarea at bounding box center [364, 595] width 267 height 63
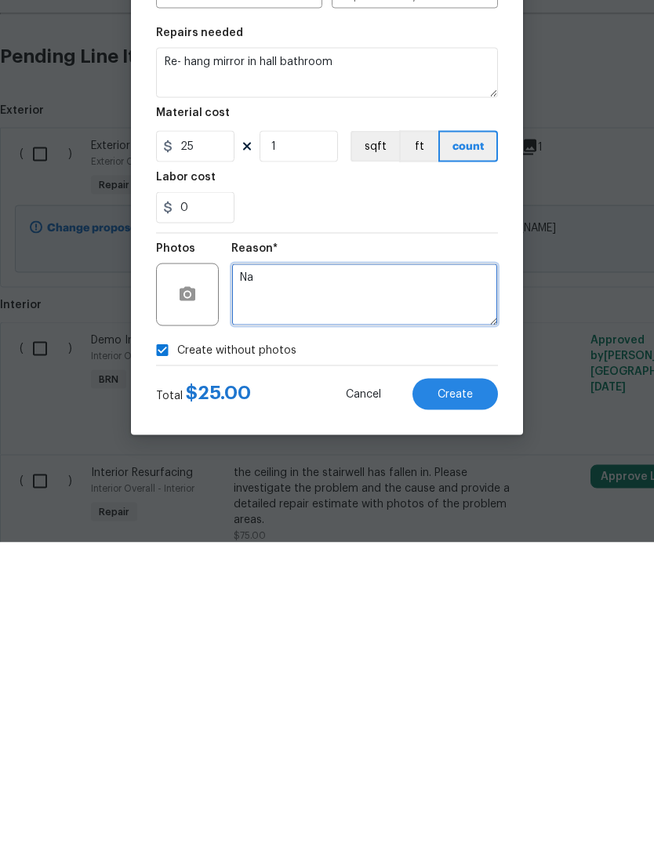
type textarea "Na"
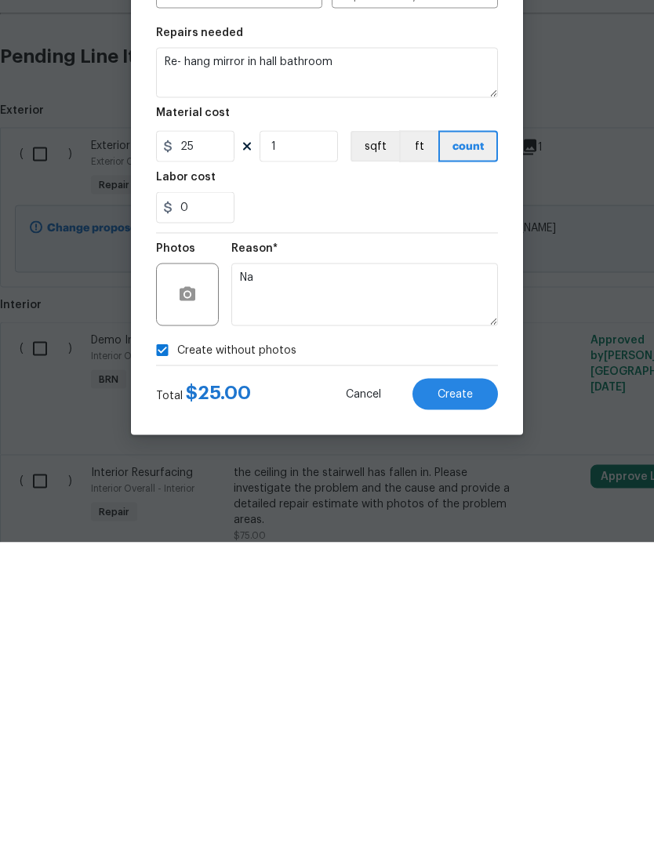
click at [456, 689] on span "Create" at bounding box center [454, 695] width 35 height 12
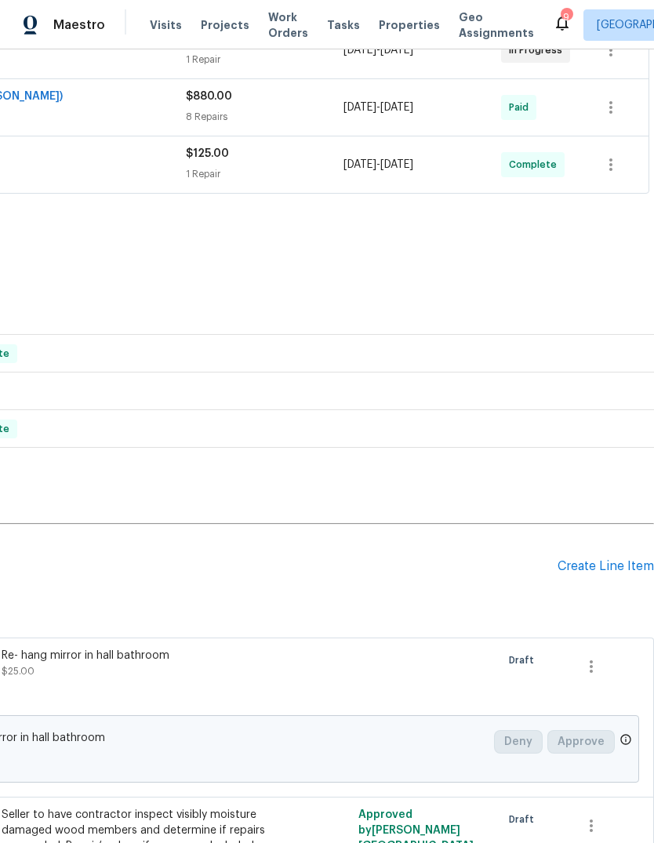
scroll to position [327, 232]
click at [603, 560] on div "Create Line Item" at bounding box center [605, 567] width 96 height 15
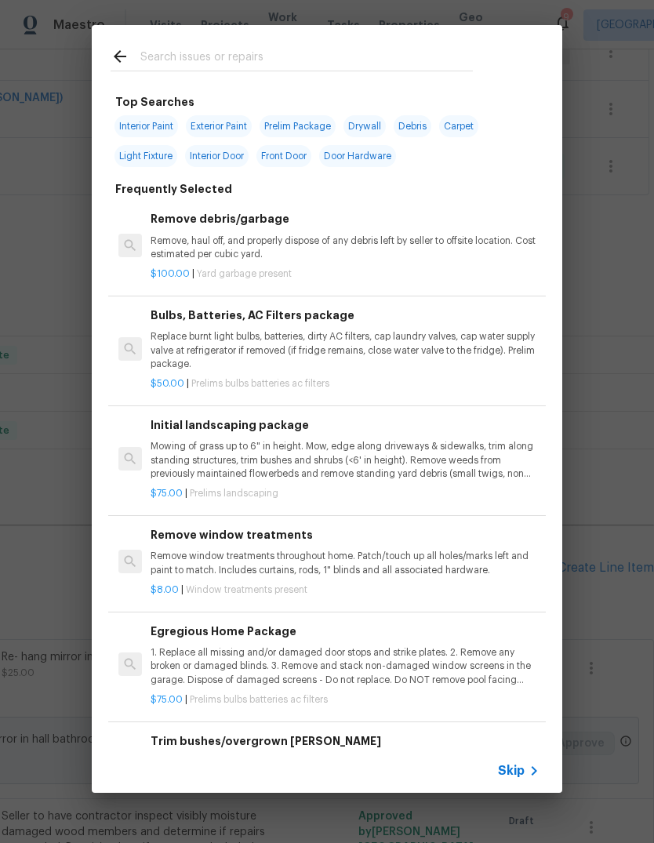
click at [339, 69] on input "text" at bounding box center [306, 59] width 332 height 24
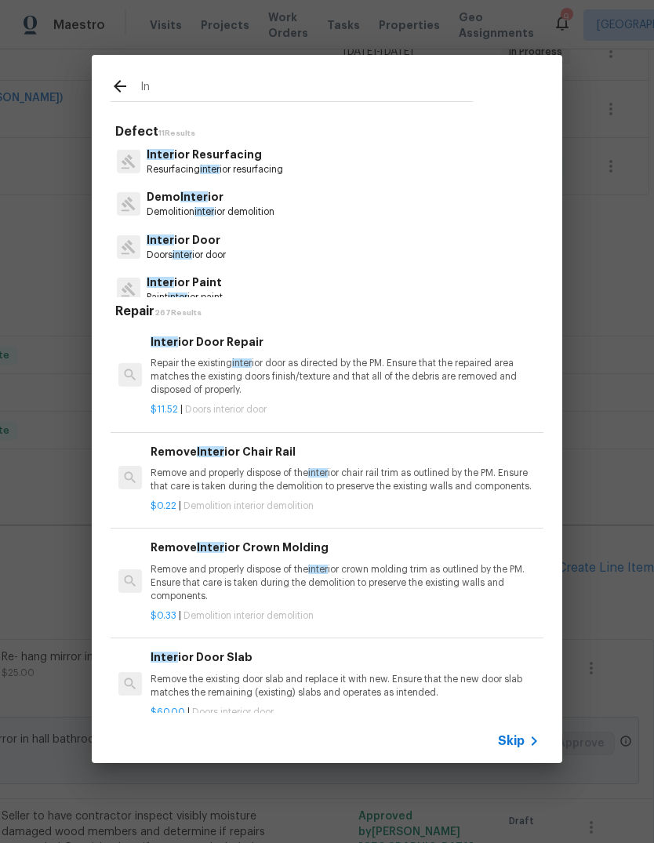
type input "I"
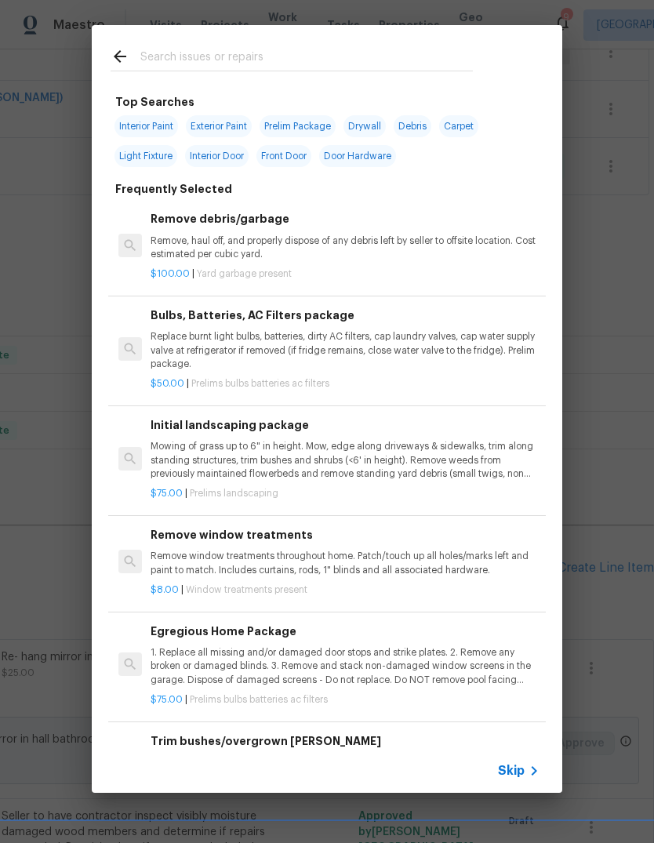
click at [163, 122] on span "Interior Paint" at bounding box center [145, 126] width 63 height 22
type input "Interior Paint"
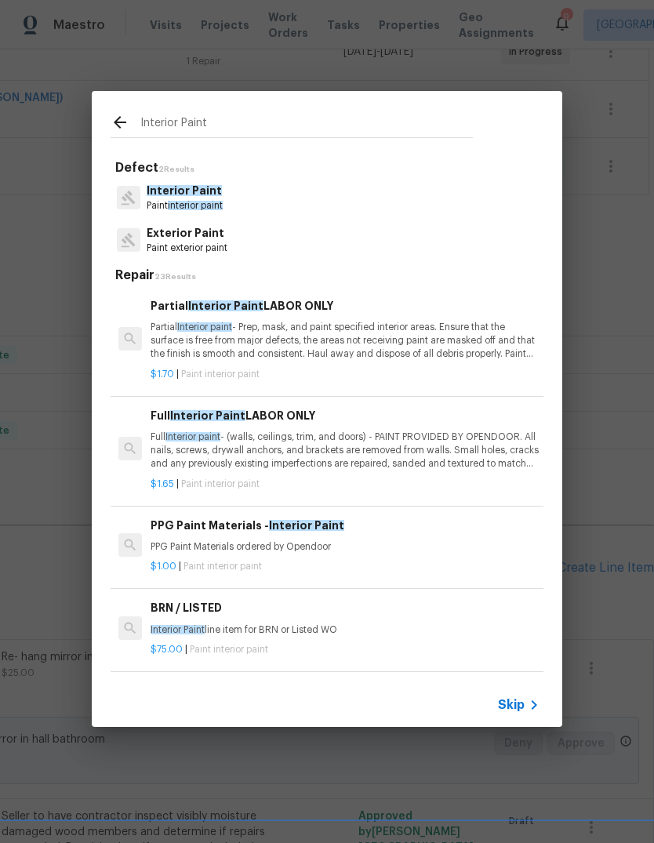
click at [361, 554] on div "$1.00 | Paint interior paint" at bounding box center [345, 563] width 389 height 20
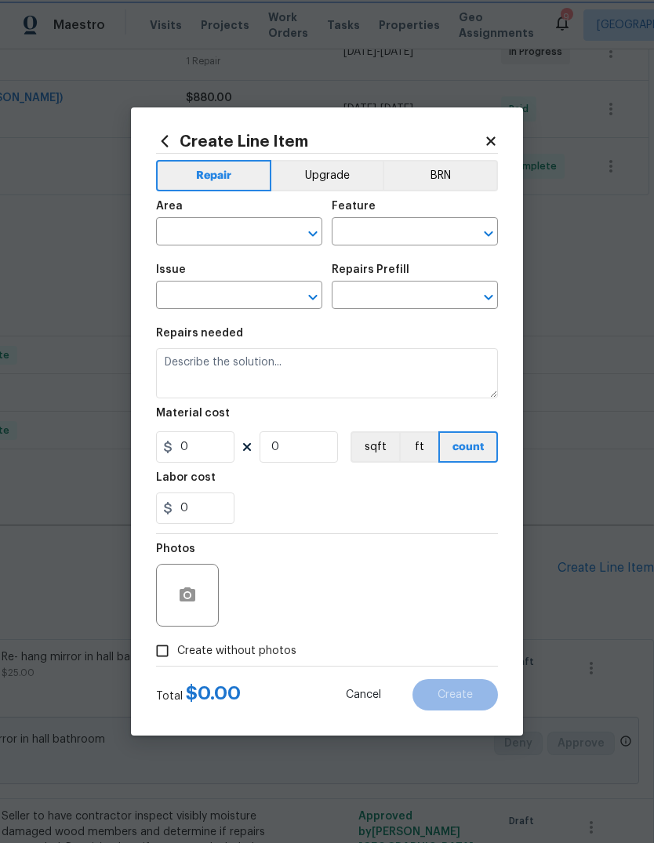
type input "Overall Paint"
type input "Interior Paint"
type input "PPG Paint Materials - Interior Paint $1.00"
type textarea "PPG Paint Materials ordered by Opendoor"
type input "1"
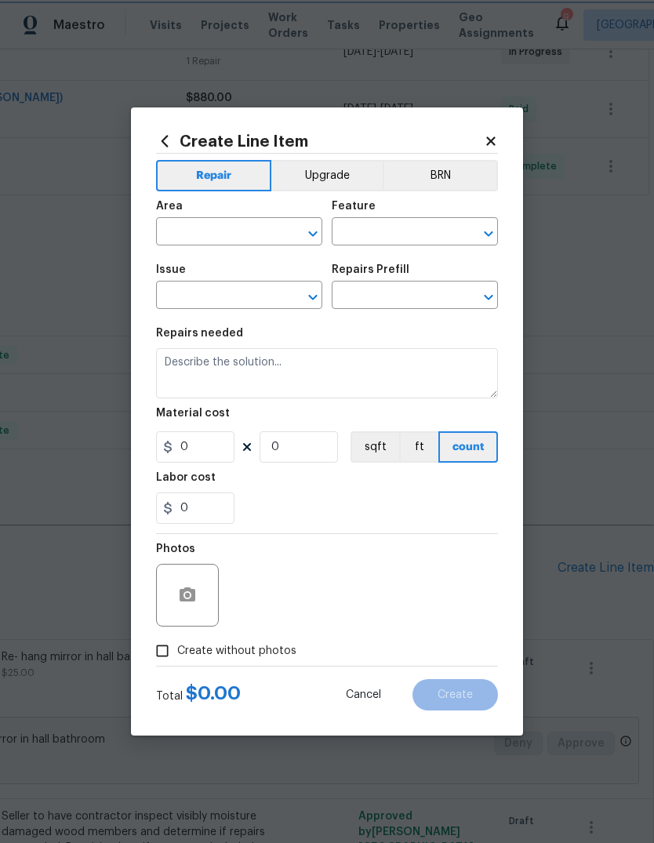
type input "1"
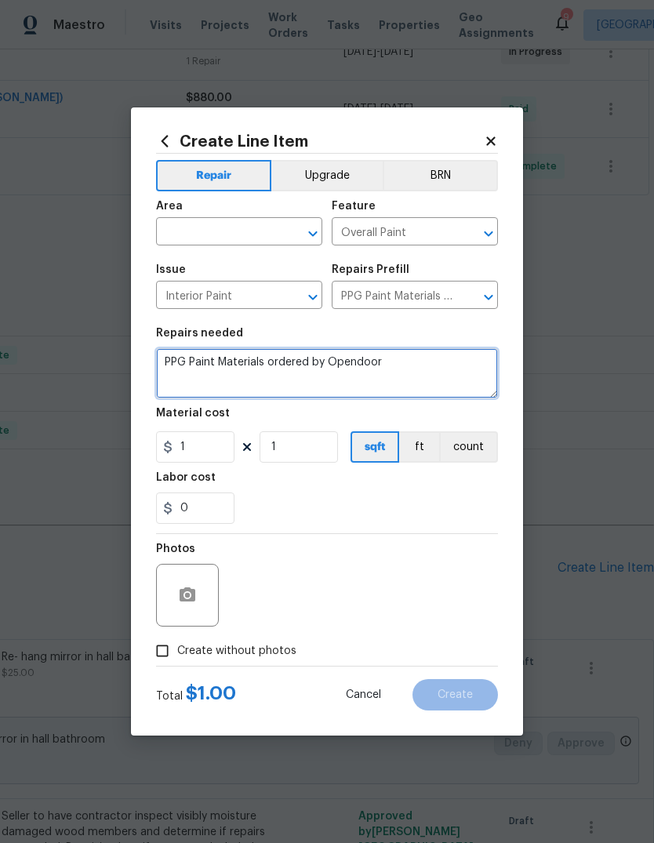
click at [437, 368] on textarea "PPG Paint Materials ordered by Opendoor" at bounding box center [327, 373] width 342 height 50
type textarea "PPG"
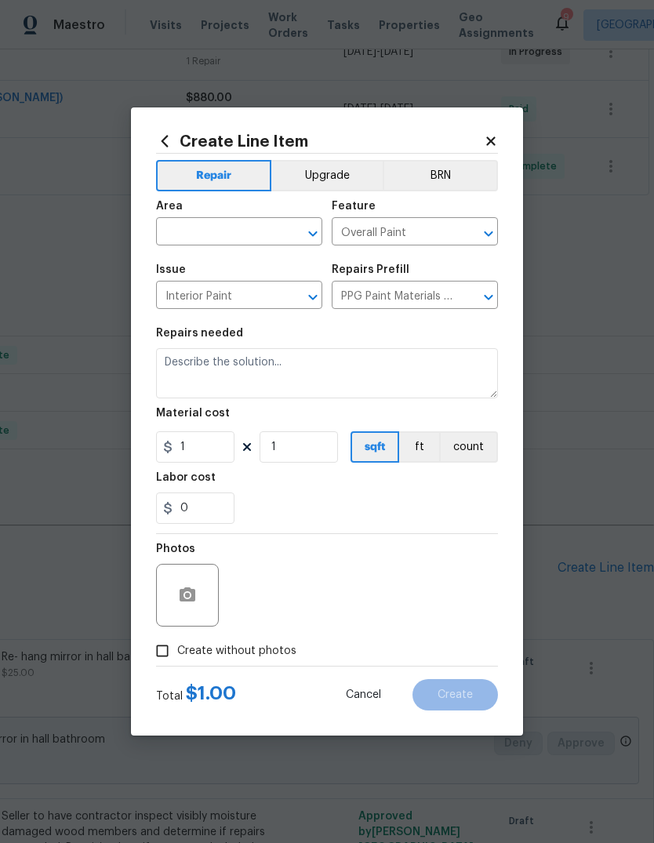
click at [245, 227] on input "text" at bounding box center [217, 233] width 122 height 24
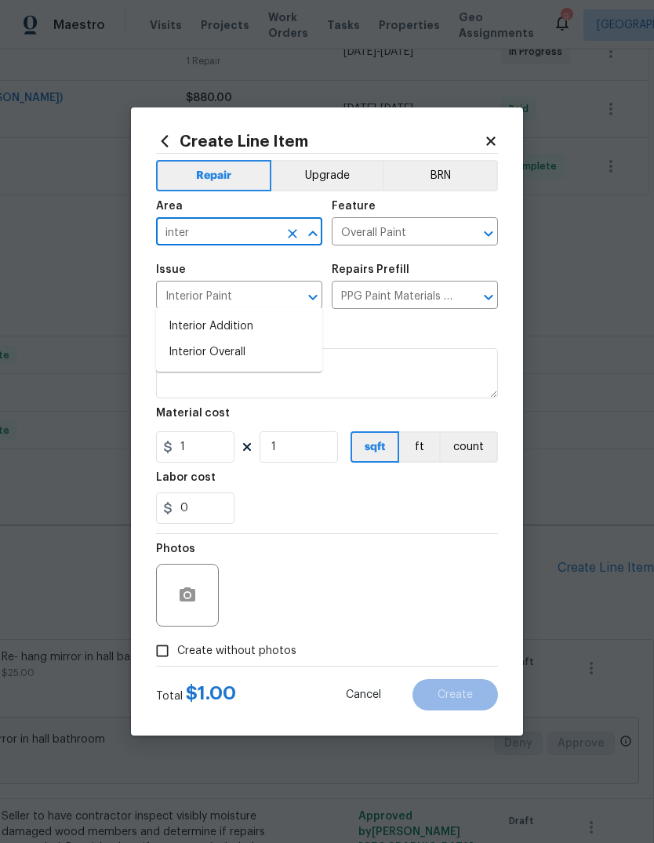
click at [265, 339] on li "Interior Overall" at bounding box center [239, 352] width 166 height 26
type input "Interior Overall"
click at [338, 387] on textarea at bounding box center [327, 373] width 342 height 50
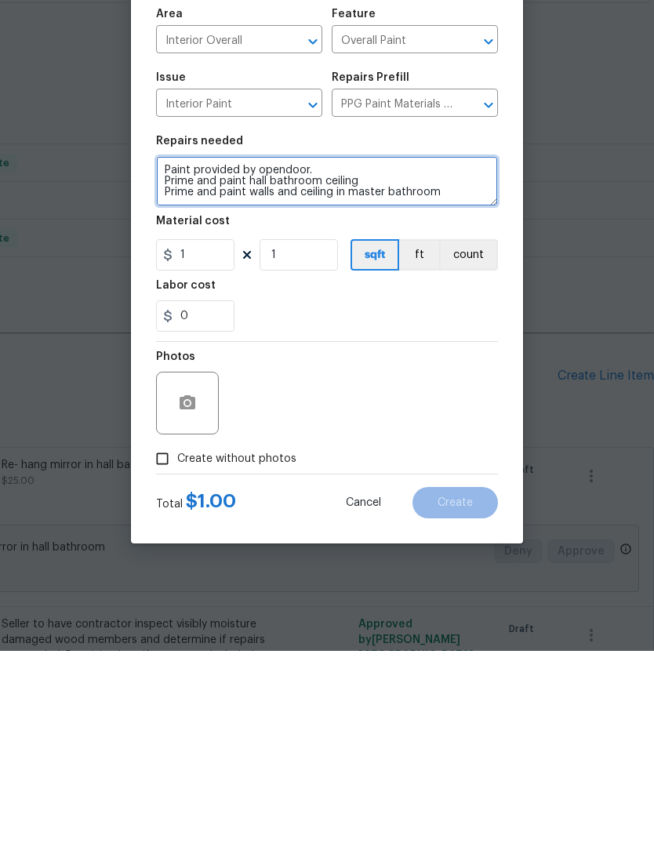
type textarea "Paint provided by opendoor. Prime and paint hall bathroom ceiling Prime and pai…"
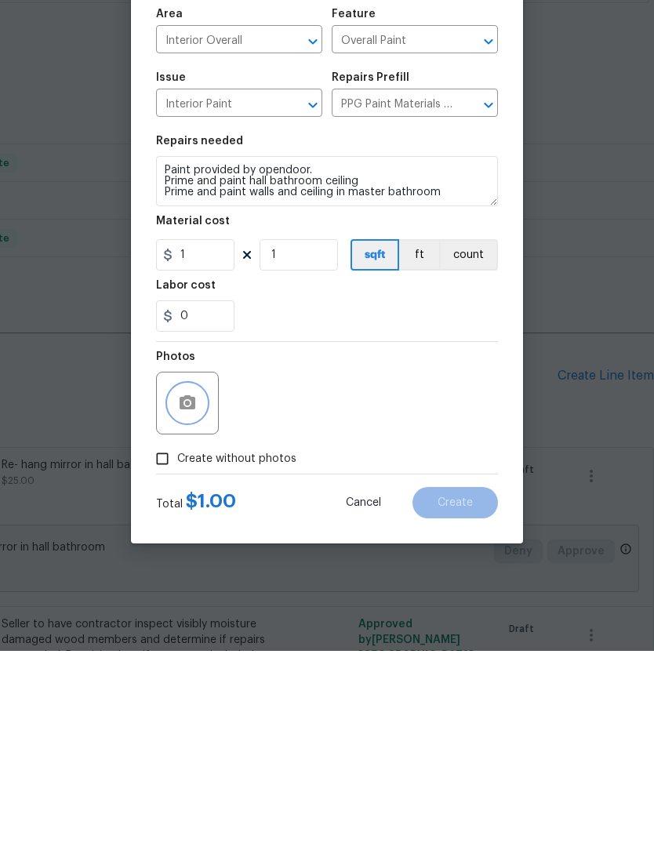
click at [176, 576] on button "button" at bounding box center [188, 595] width 38 height 38
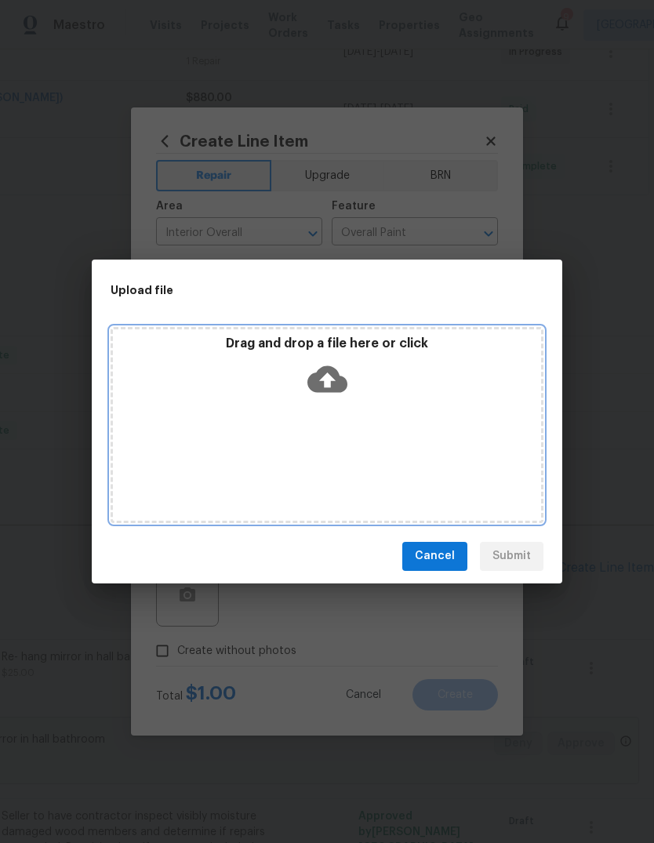
click at [330, 423] on div "Drag and drop a file here or click" at bounding box center [327, 425] width 433 height 196
